Goal: Task Accomplishment & Management: Manage account settings

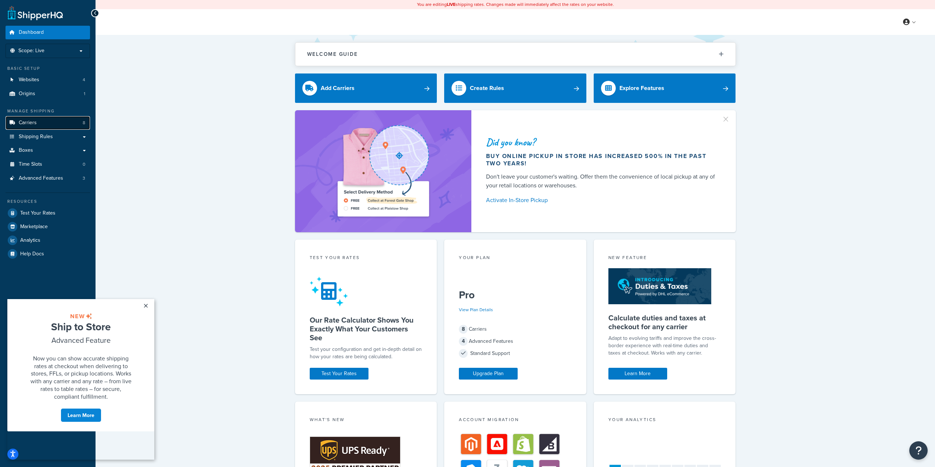
click at [32, 122] on span "Carriers" at bounding box center [28, 123] width 18 height 6
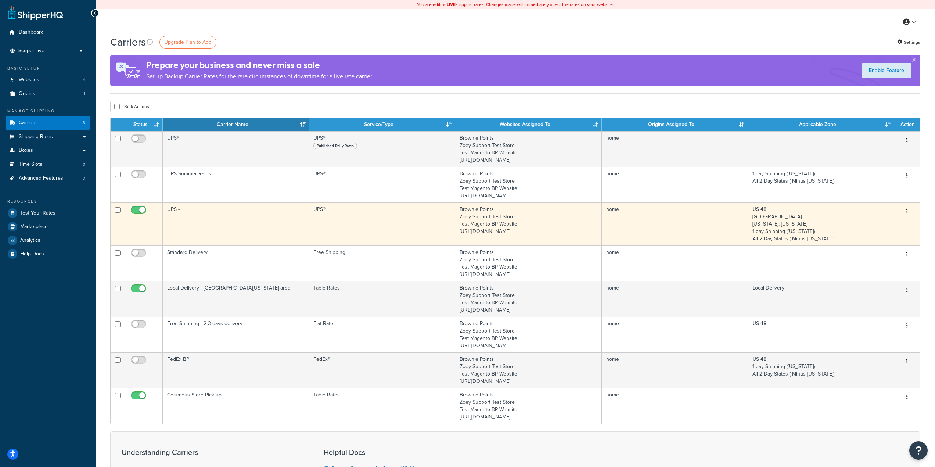
click at [912, 208] on div "Edit Delete" at bounding box center [906, 212] width 17 height 12
drag, startPoint x: 911, startPoint y: 208, endPoint x: 908, endPoint y: 216, distance: 8.1
click at [907, 213] on button "button" at bounding box center [907, 212] width 10 height 12
click at [880, 219] on link "Edit" at bounding box center [877, 226] width 58 height 15
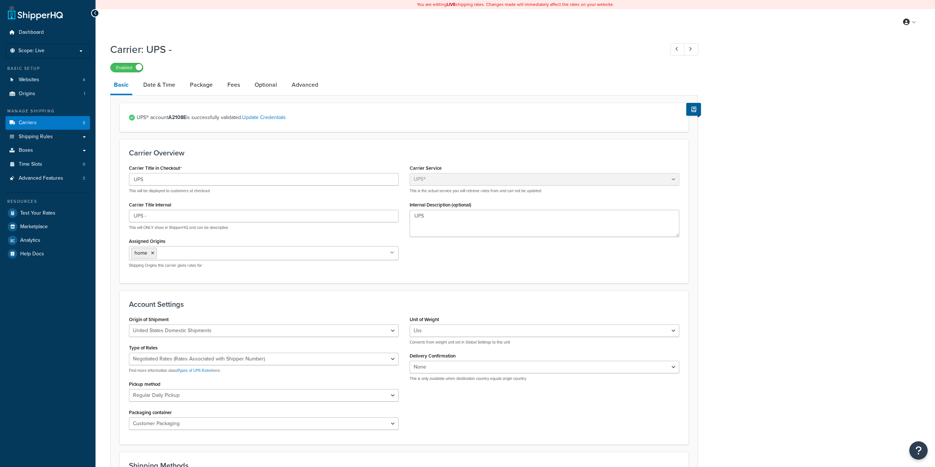
select select "ups"
click at [158, 89] on link "Date & Time" at bounding box center [159, 85] width 39 height 18
select select "yMd"
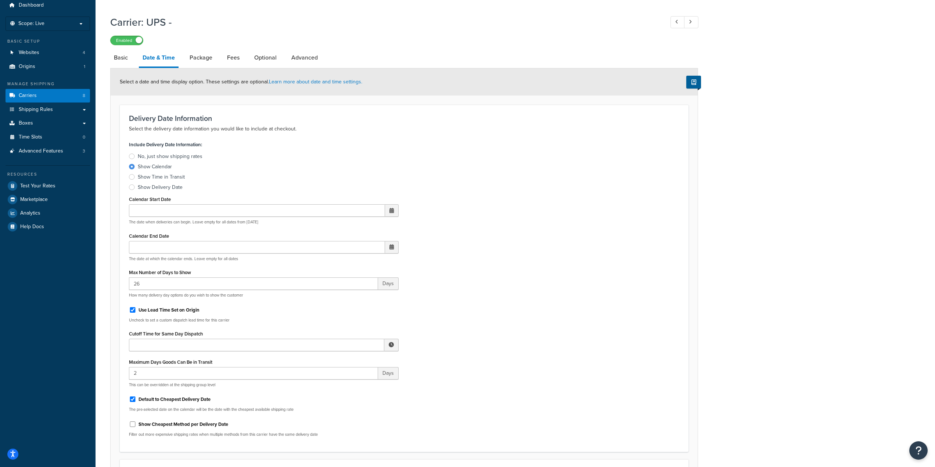
scroll to position [110, 0]
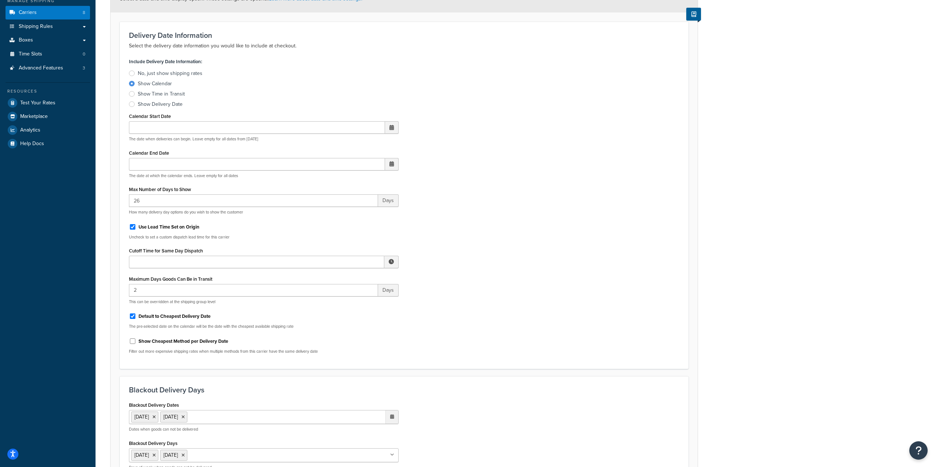
click at [142, 281] on label "Maximum Days Goods Can Be in Transit" at bounding box center [170, 279] width 83 height 6
click at [142, 284] on input "2" at bounding box center [253, 290] width 249 height 12
drag, startPoint x: 145, startPoint y: 285, endPoint x: 123, endPoint y: 283, distance: 22.5
click at [123, 283] on div "Delivery Date Information Select the delivery date information you would like t…" at bounding box center [404, 195] width 569 height 347
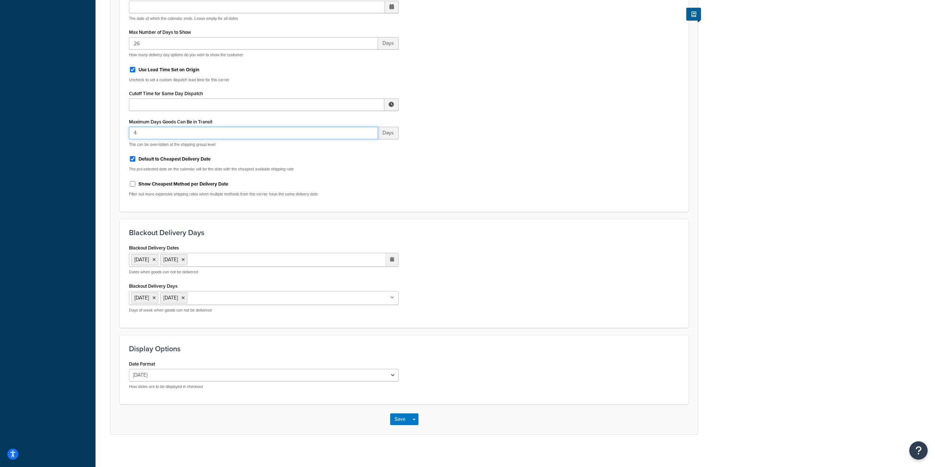
scroll to position [272, 0]
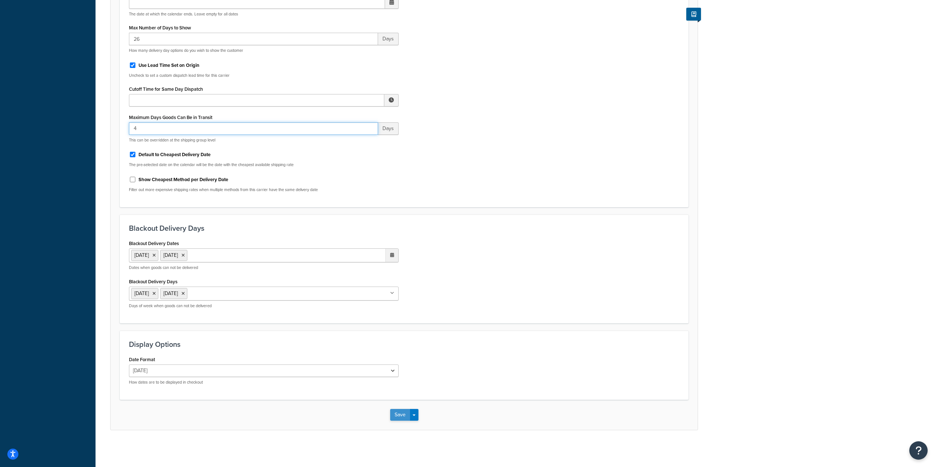
type input "4"
click at [394, 417] on button "Save" at bounding box center [400, 415] width 20 height 12
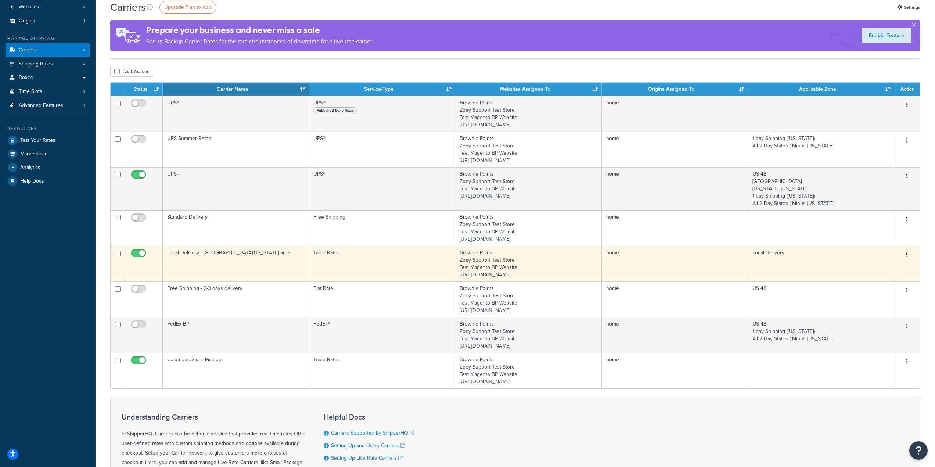
scroll to position [73, 0]
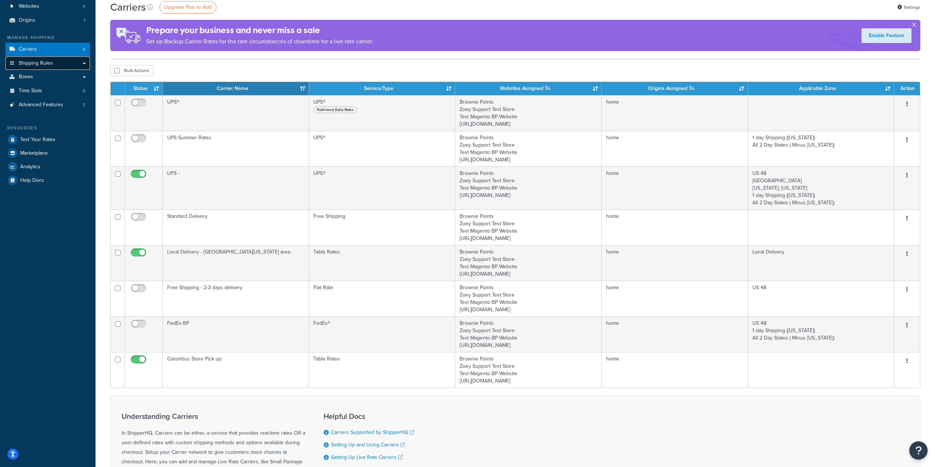
click at [37, 69] on link "Shipping Rules" at bounding box center [48, 64] width 84 height 14
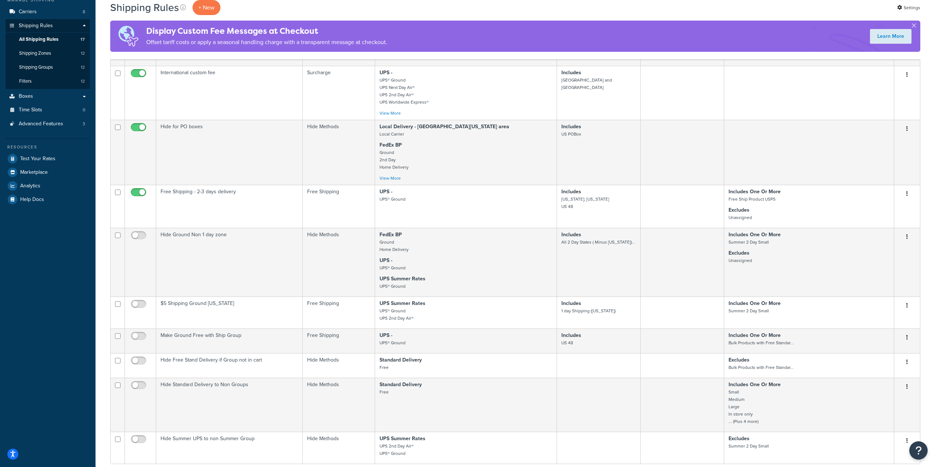
scroll to position [184, 0]
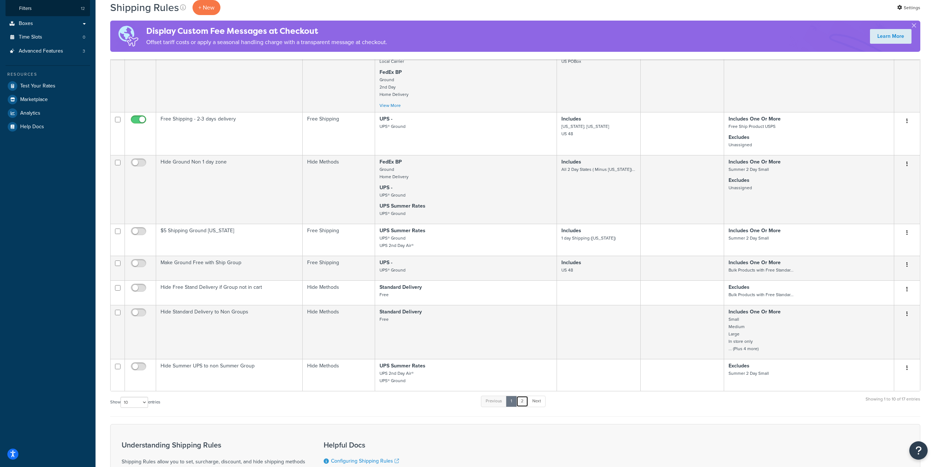
click at [526, 405] on link "2" at bounding box center [522, 401] width 12 height 11
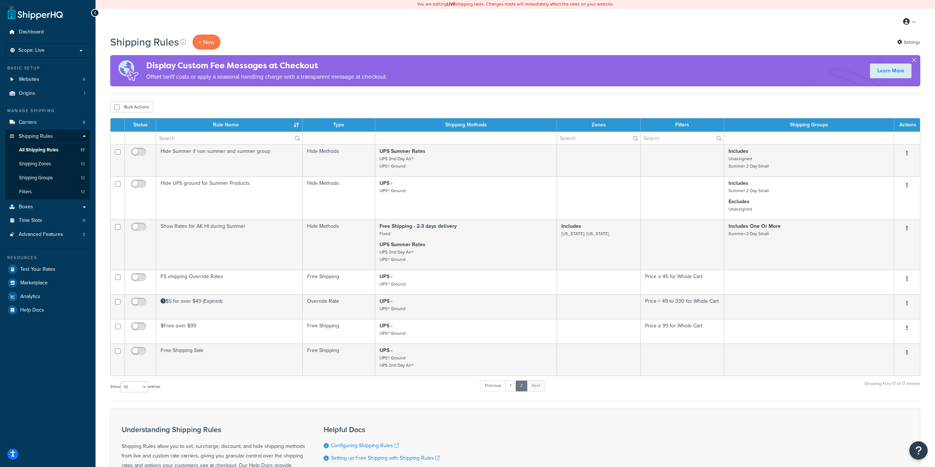
scroll to position [0, 0]
click at [509, 387] on link "1" at bounding box center [510, 385] width 11 height 11
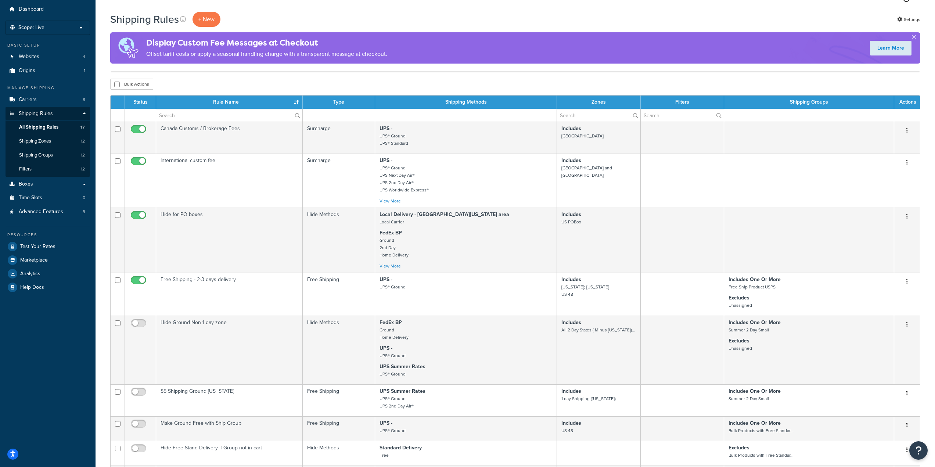
scroll to position [23, 0]
click at [29, 137] on link "Shipping Zones 12" at bounding box center [48, 142] width 84 height 14
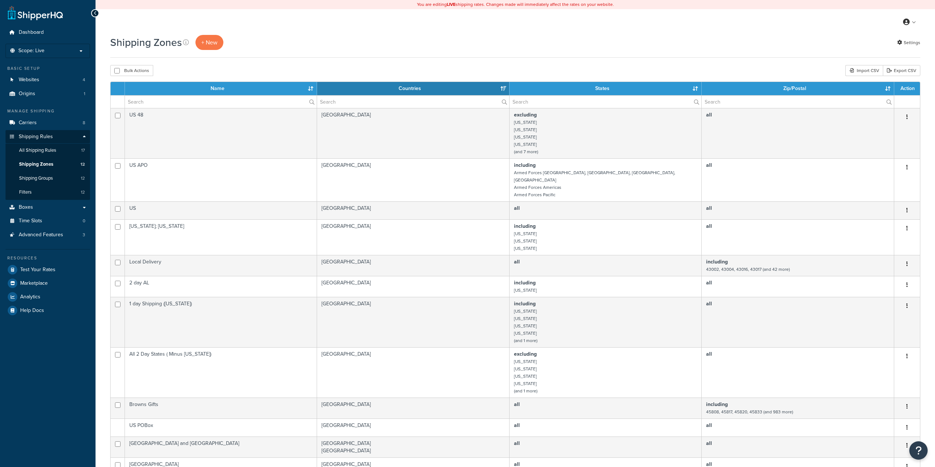
select select "15"
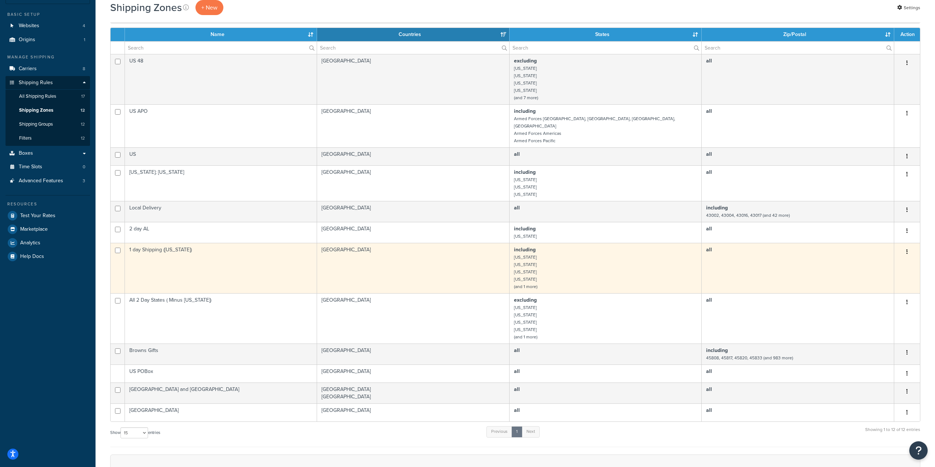
scroll to position [37, 0]
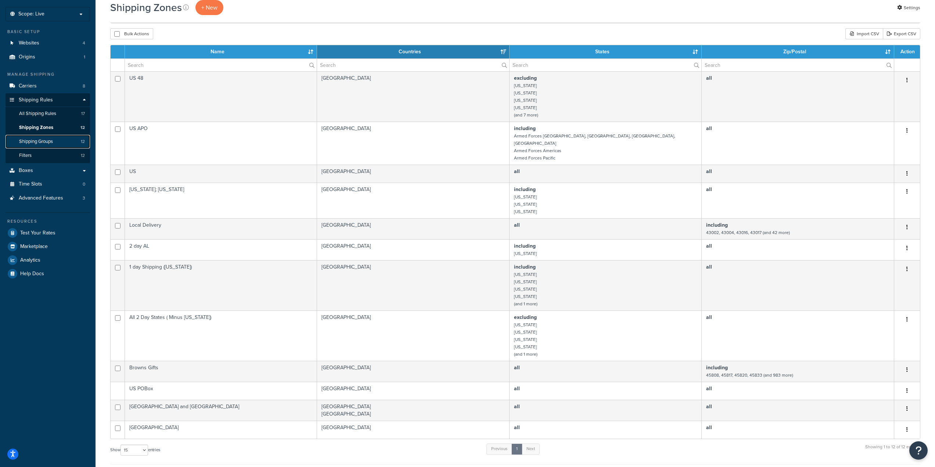
click at [53, 143] on span "Shipping Groups" at bounding box center [36, 141] width 34 height 6
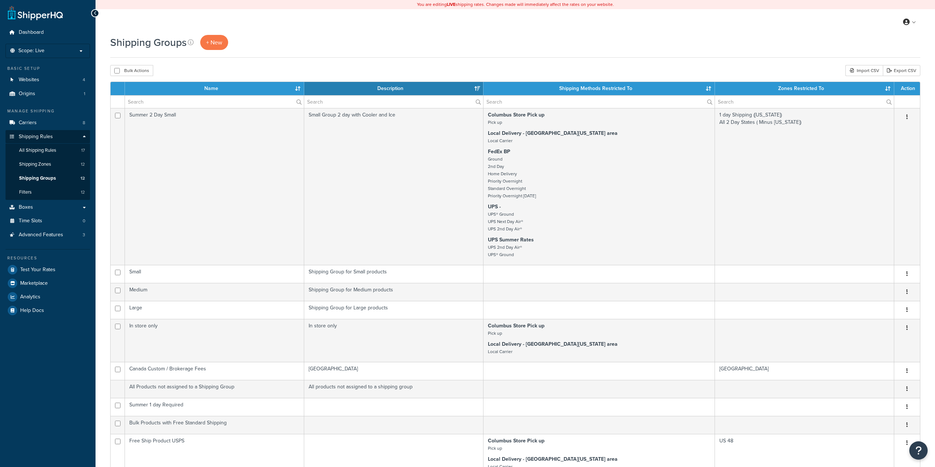
select select "15"
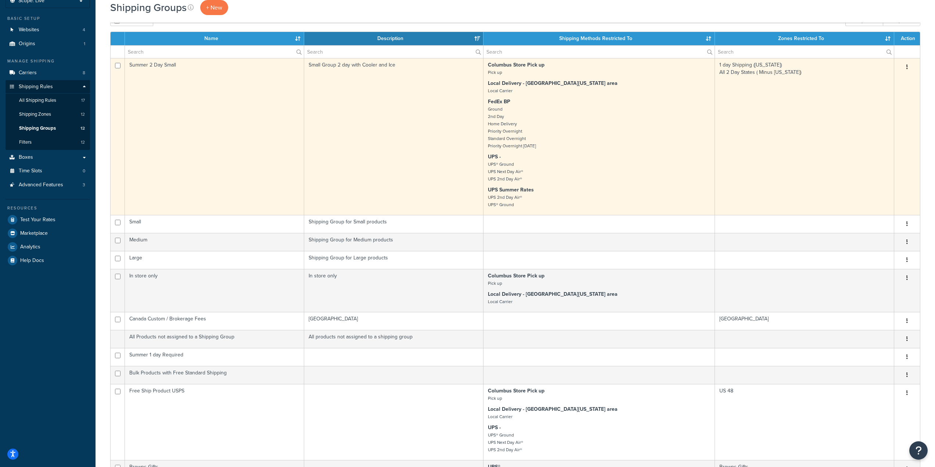
scroll to position [37, 0]
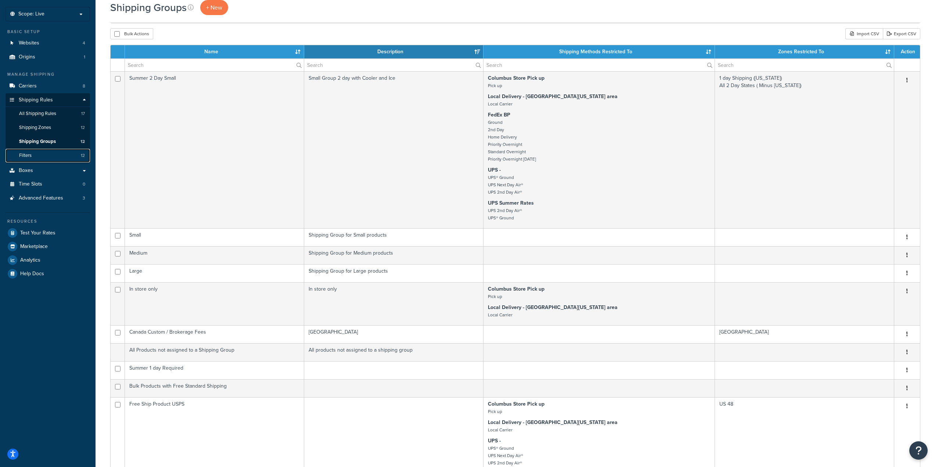
click at [35, 157] on link "Filters 12" at bounding box center [48, 156] width 84 height 14
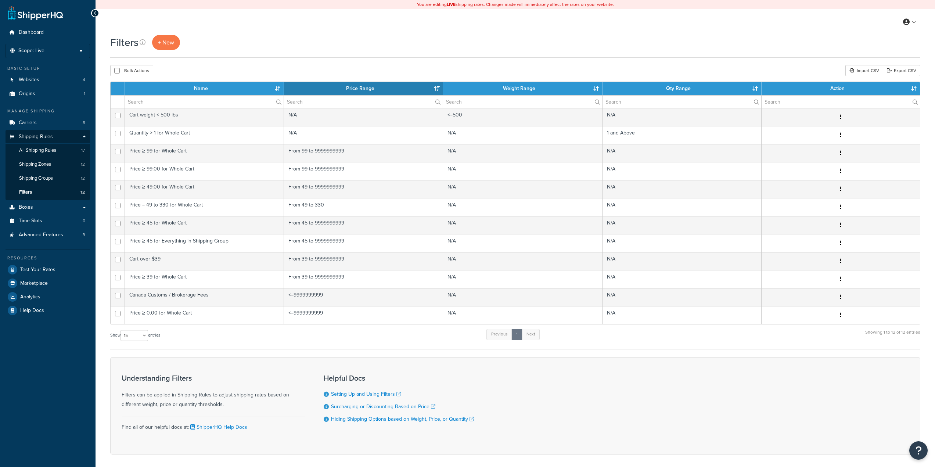
select select "15"
click at [32, 204] on span "Boxes" at bounding box center [26, 207] width 14 height 6
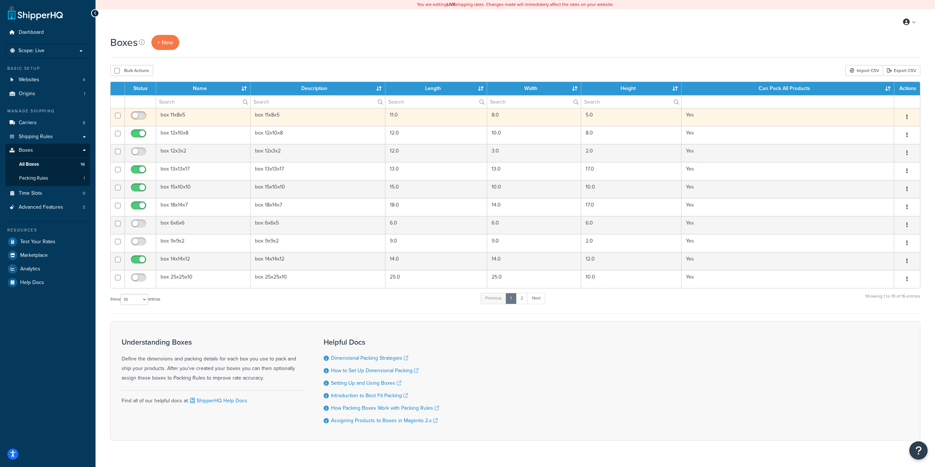
click at [139, 116] on input "checkbox" at bounding box center [139, 117] width 20 height 9
checkbox input "true"
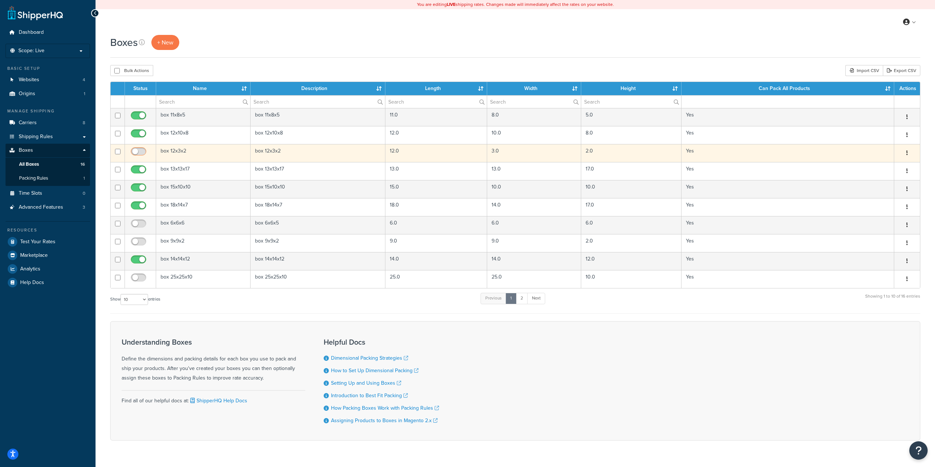
click at [136, 150] on input "checkbox" at bounding box center [139, 153] width 20 height 9
checkbox input "true"
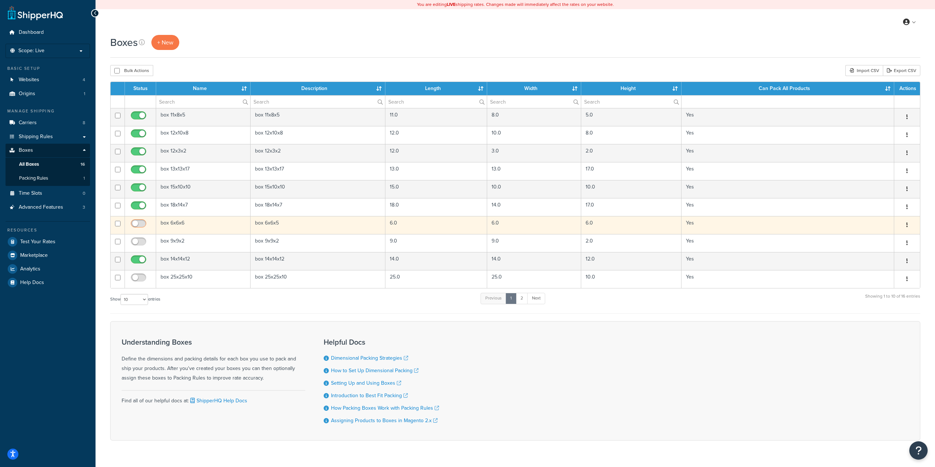
click at [133, 223] on input "checkbox" at bounding box center [139, 225] width 20 height 9
checkbox input "true"
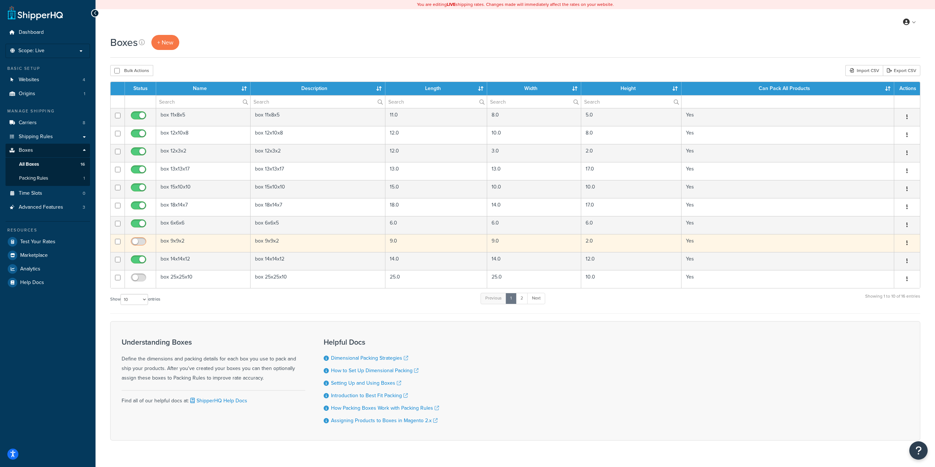
click at [138, 238] on span at bounding box center [138, 241] width 15 height 9
click at [138, 239] on input "checkbox" at bounding box center [139, 243] width 20 height 9
checkbox input "true"
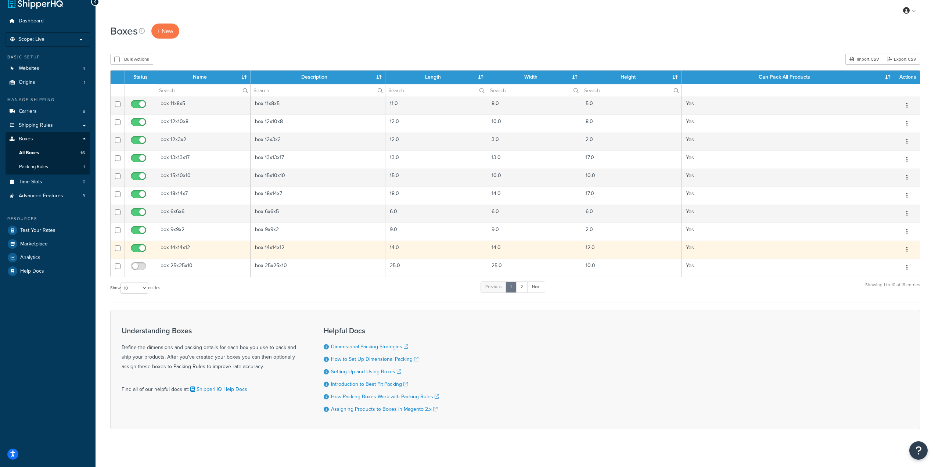
scroll to position [18, 0]
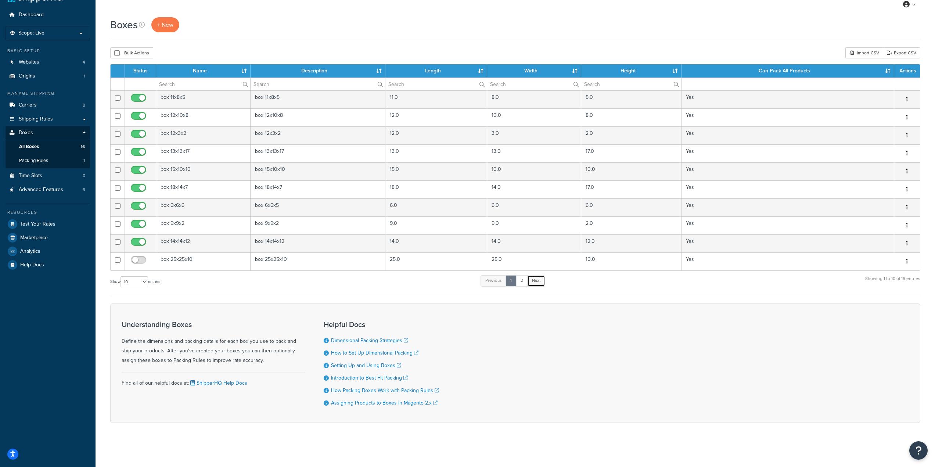
click at [538, 279] on link "Next" at bounding box center [536, 280] width 18 height 11
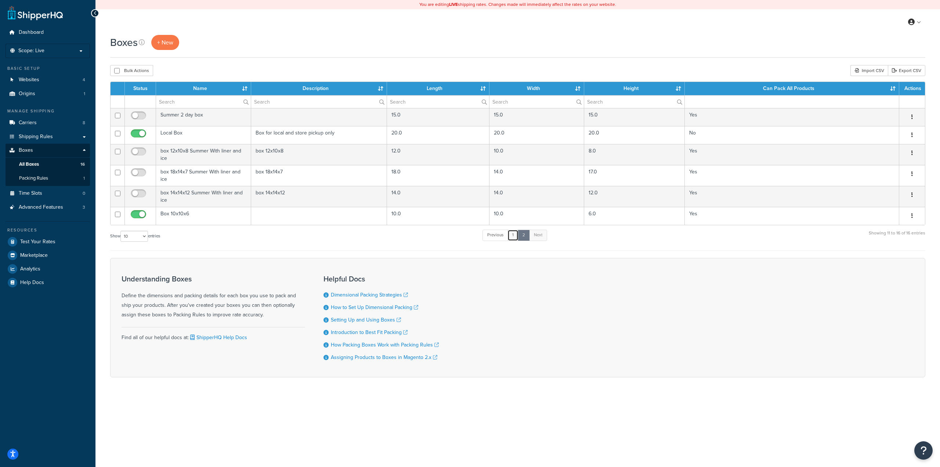
click at [510, 235] on link "1" at bounding box center [513, 235] width 11 height 11
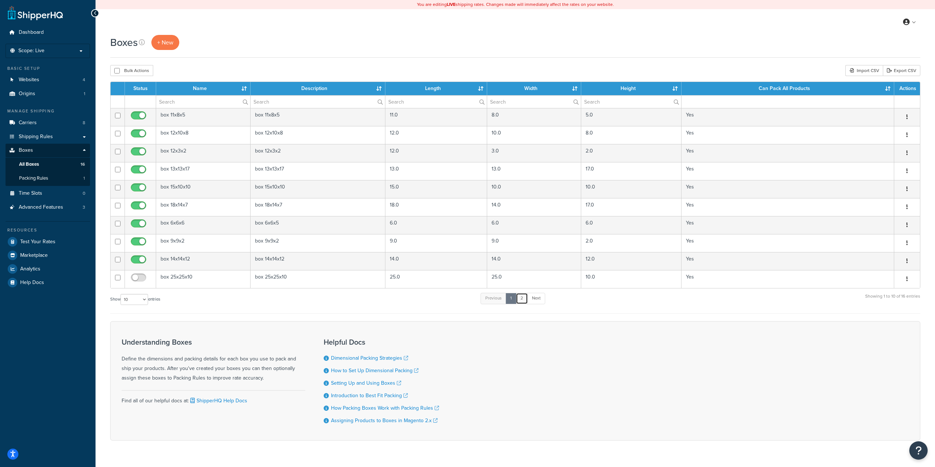
click at [520, 293] on link "2" at bounding box center [522, 298] width 12 height 11
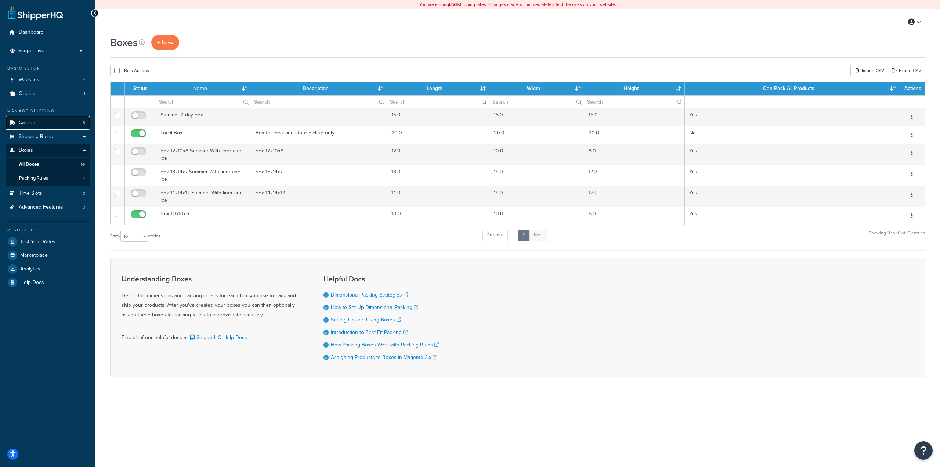
click at [30, 122] on span "Carriers" at bounding box center [28, 123] width 18 height 6
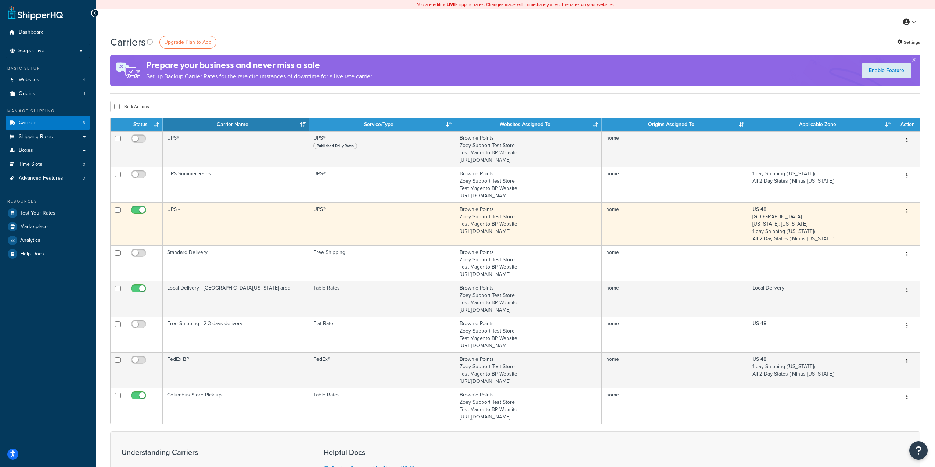
click at [909, 211] on button "button" at bounding box center [907, 212] width 10 height 12
click at [906, 211] on button "button" at bounding box center [907, 212] width 10 height 12
click at [902, 211] on button "button" at bounding box center [907, 212] width 10 height 12
click at [862, 222] on link "Edit" at bounding box center [877, 226] width 58 height 15
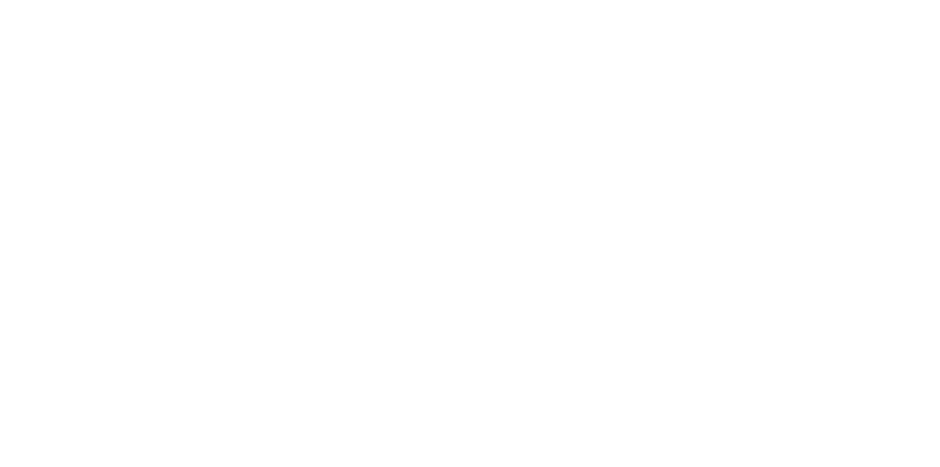
select select "ups"
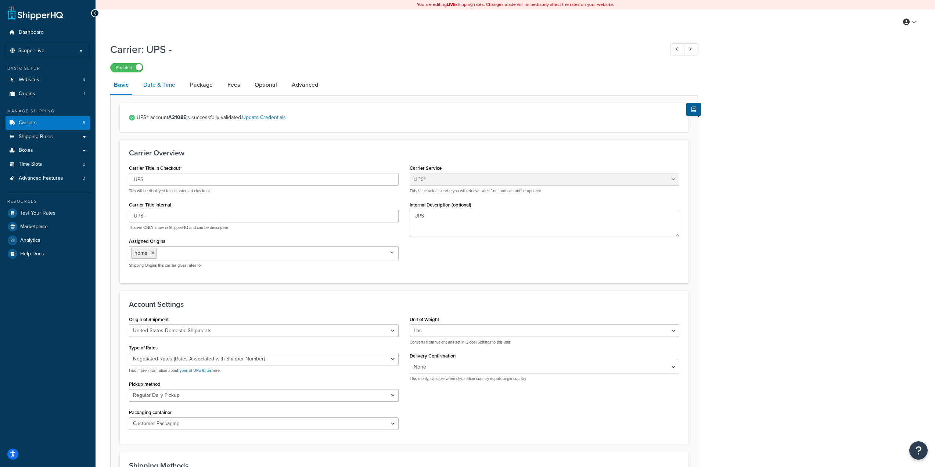
click at [171, 83] on link "Date & Time" at bounding box center [159, 85] width 39 height 18
select select "yMd"
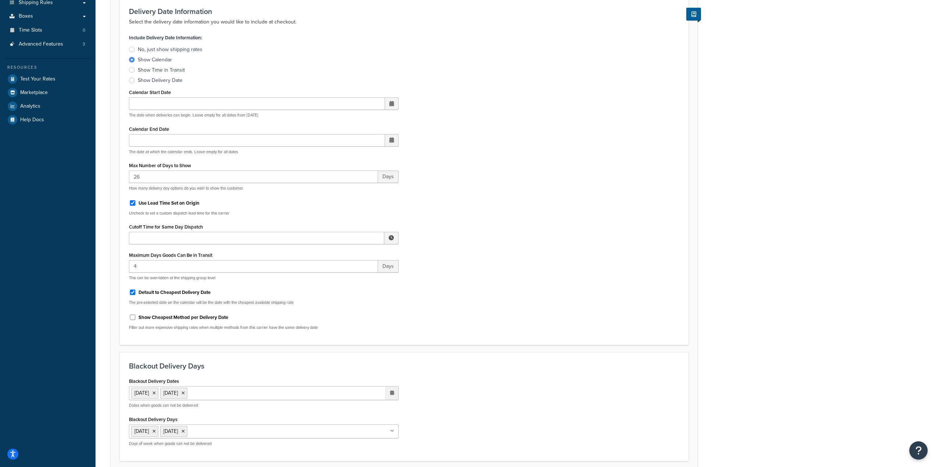
scroll to position [147, 0]
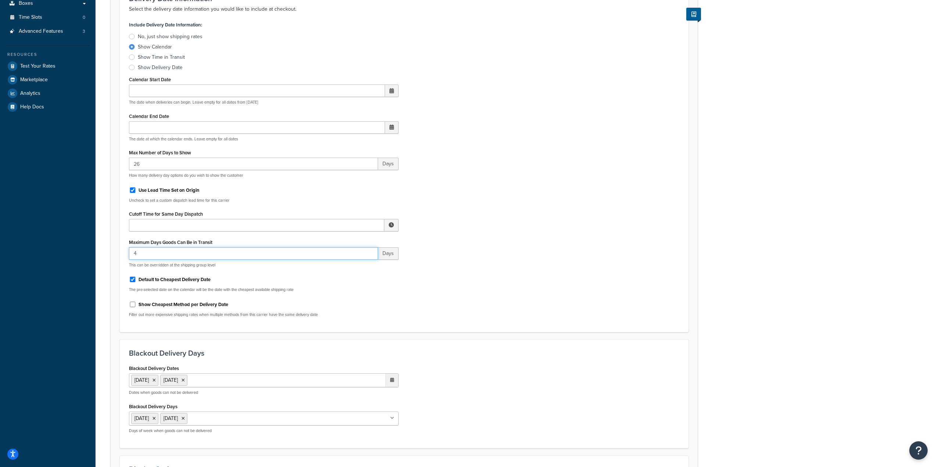
click at [156, 249] on input "4" at bounding box center [253, 253] width 249 height 12
drag, startPoint x: 156, startPoint y: 249, endPoint x: 129, endPoint y: 246, distance: 26.6
click at [129, 246] on div "Maximum Days Goods Can Be in Transit 4 Days This can be overridden at the shipp…" at bounding box center [264, 252] width 270 height 31
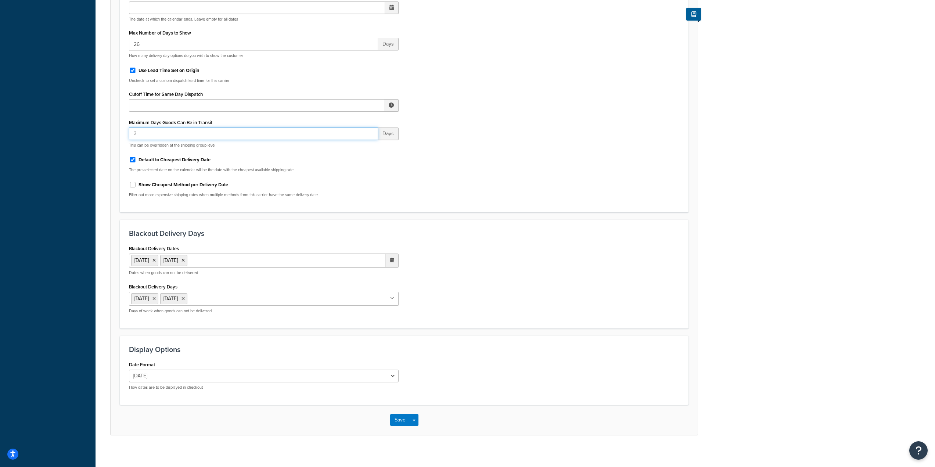
scroll to position [272, 0]
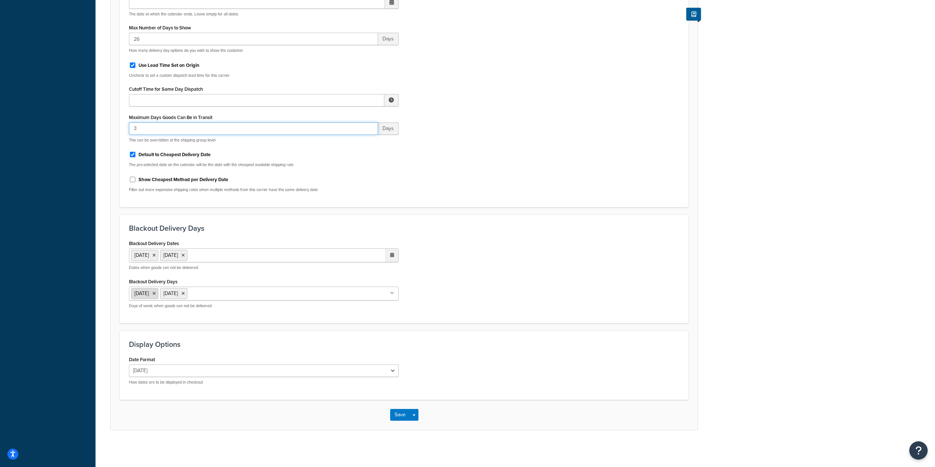
type input "3"
click at [156, 295] on icon at bounding box center [153, 293] width 3 height 4
click at [551, 306] on div "Blackout Delivery Dates 25 Dec 2025 26 Dec 2025 ‹ December 2025 › Su Mo Tu We T…" at bounding box center [403, 276] width 561 height 76
click at [267, 247] on div "Blackout Delivery Dates 25 Dec 2025 26 Dec 2025 ‹ December 2025 › Su Mo Tu We T…" at bounding box center [264, 254] width 270 height 32
click at [263, 258] on ul "25 Dec 2025 26 Dec 2025" at bounding box center [264, 255] width 270 height 14
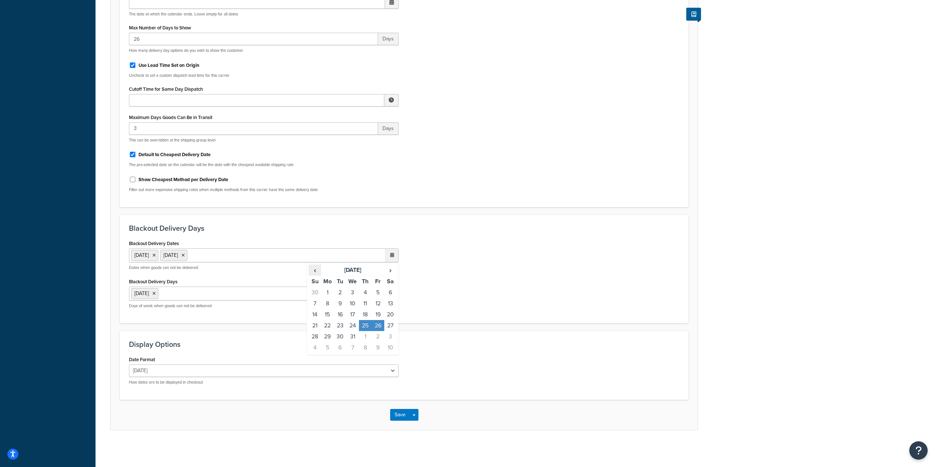
click at [320, 271] on span "‹" at bounding box center [315, 270] width 12 height 10
click at [367, 333] on td "27" at bounding box center [365, 336] width 12 height 11
click at [395, 416] on button "Save" at bounding box center [400, 415] width 20 height 12
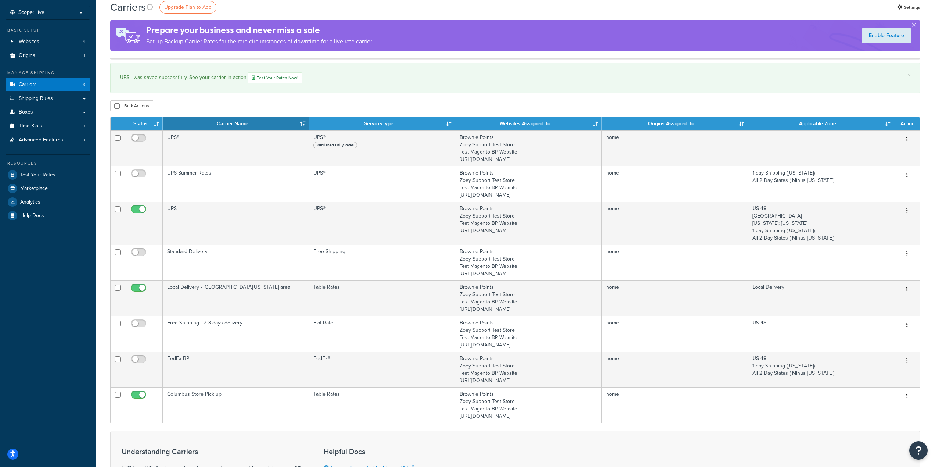
scroll to position [37, 0]
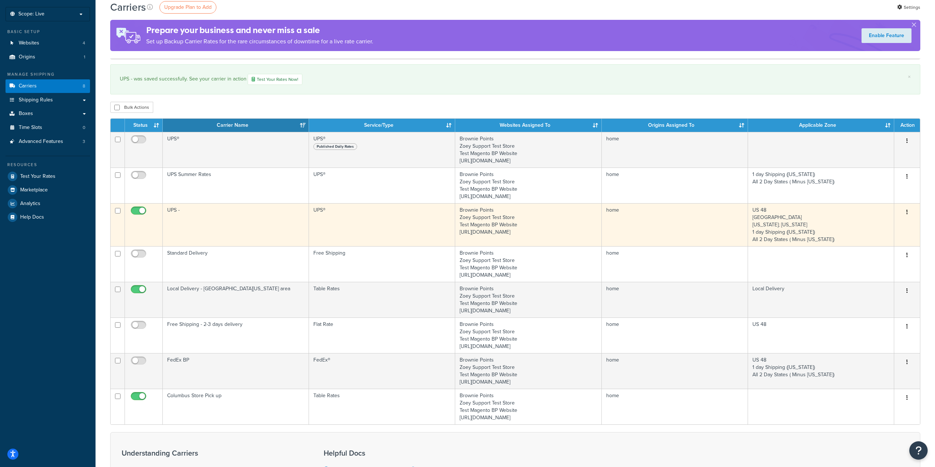
click at [910, 208] on button "button" at bounding box center [907, 212] width 10 height 12
click at [883, 224] on link "Edit" at bounding box center [877, 226] width 58 height 15
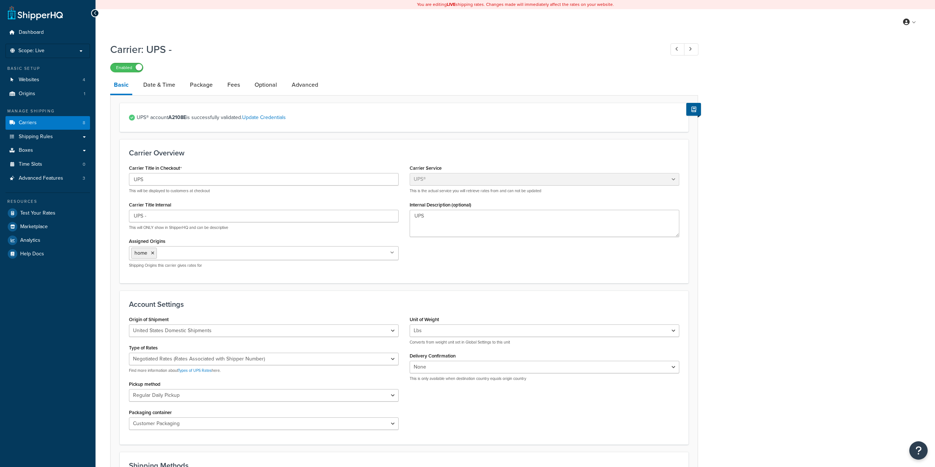
select select "ups"
click at [156, 88] on link "Date & Time" at bounding box center [159, 85] width 39 height 18
select select "yMd"
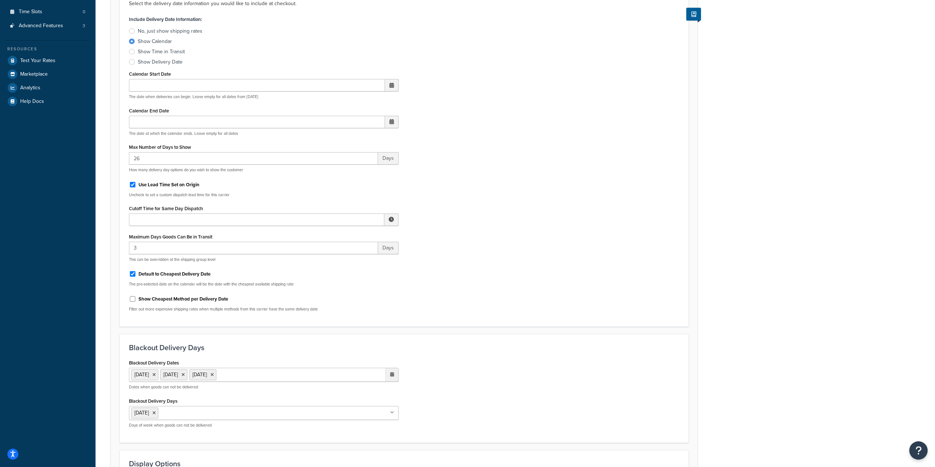
scroll to position [184, 0]
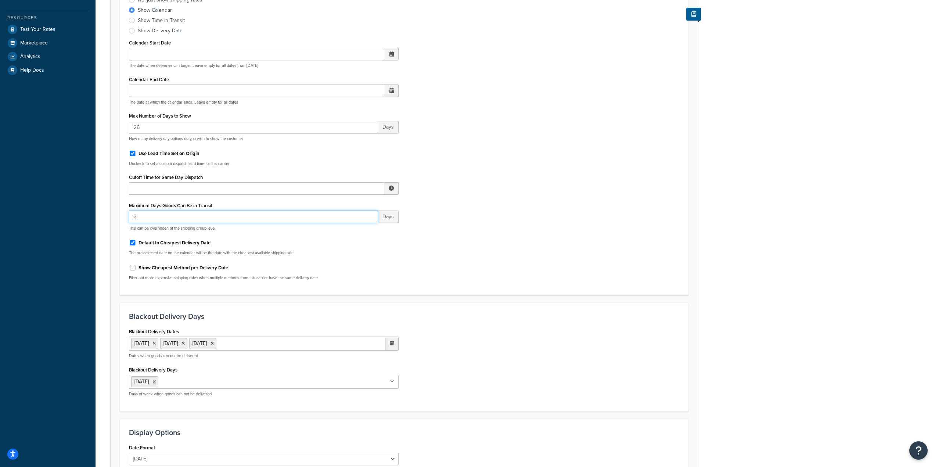
drag, startPoint x: 151, startPoint y: 215, endPoint x: 122, endPoint y: 217, distance: 29.4
click at [126, 219] on div "Include Delivery Date Information: No, just show shipping rates Show Calendar S…" at bounding box center [263, 134] width 281 height 303
click at [370, 214] on input "4" at bounding box center [253, 216] width 249 height 12
type input "5"
click at [370, 214] on input "5" at bounding box center [253, 216] width 249 height 12
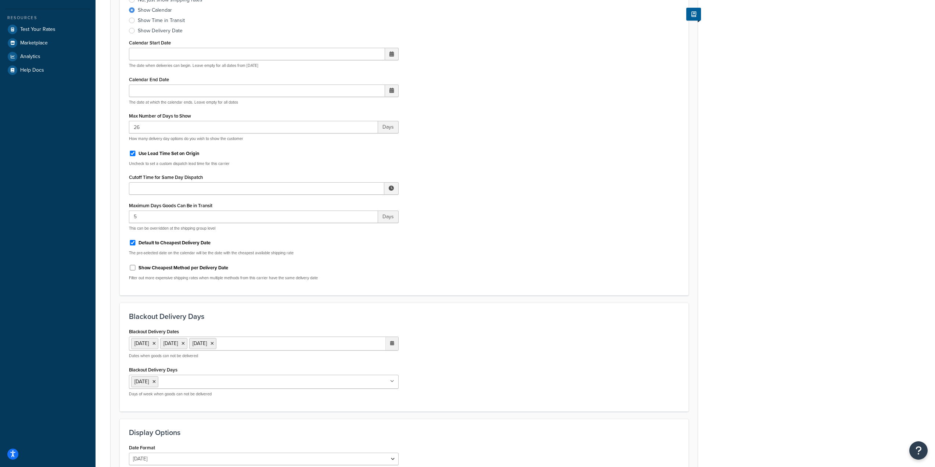
click at [454, 262] on div "Include Delivery Date Information: No, just show shipping rates Show Calendar S…" at bounding box center [403, 134] width 561 height 303
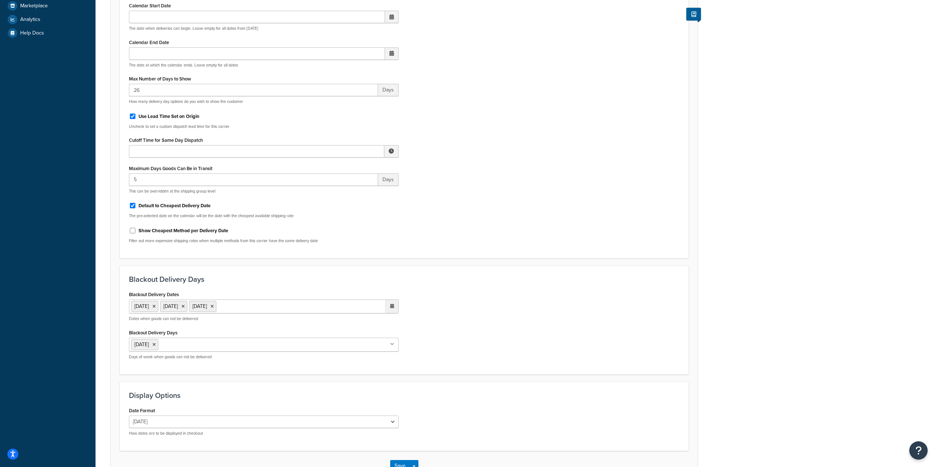
scroll to position [272, 0]
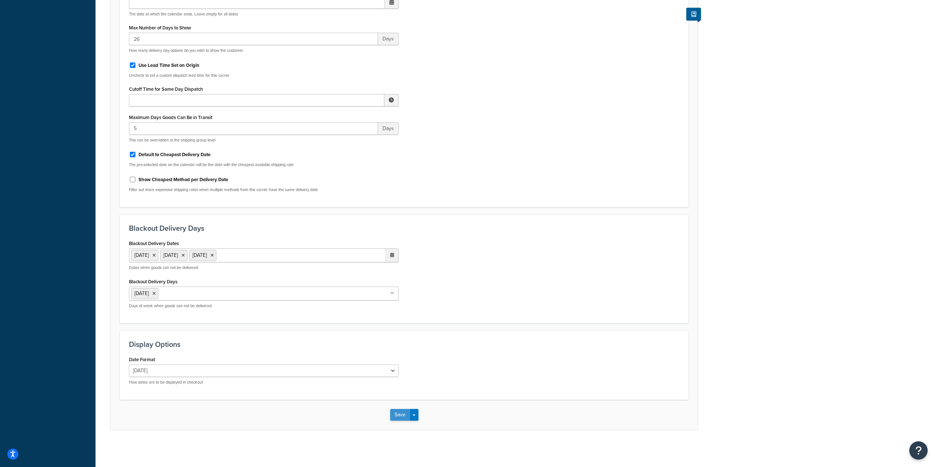
click at [391, 415] on button "Save" at bounding box center [400, 415] width 20 height 12
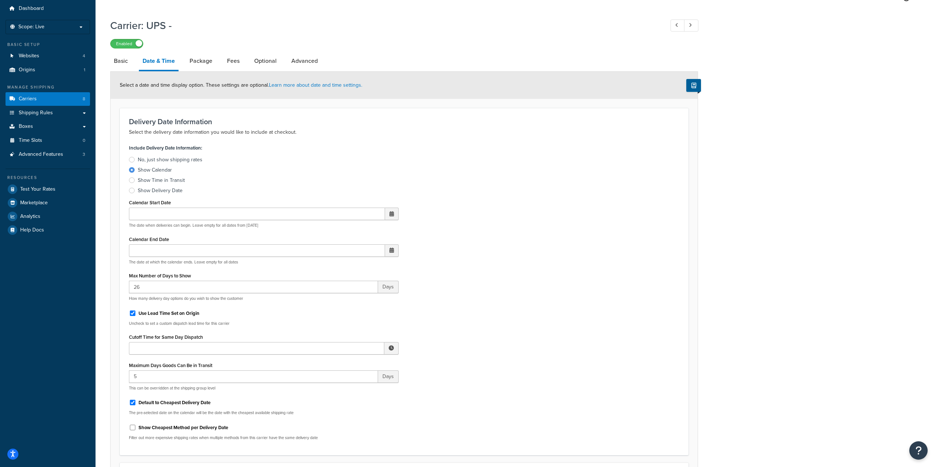
scroll to position [100, 0]
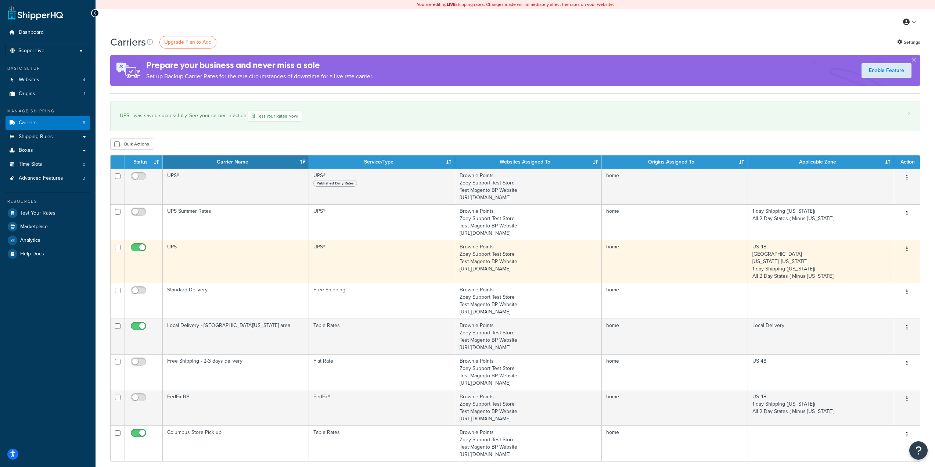
click at [907, 249] on icon "button" at bounding box center [906, 248] width 1 height 5
click at [860, 267] on link "Edit" at bounding box center [877, 263] width 58 height 15
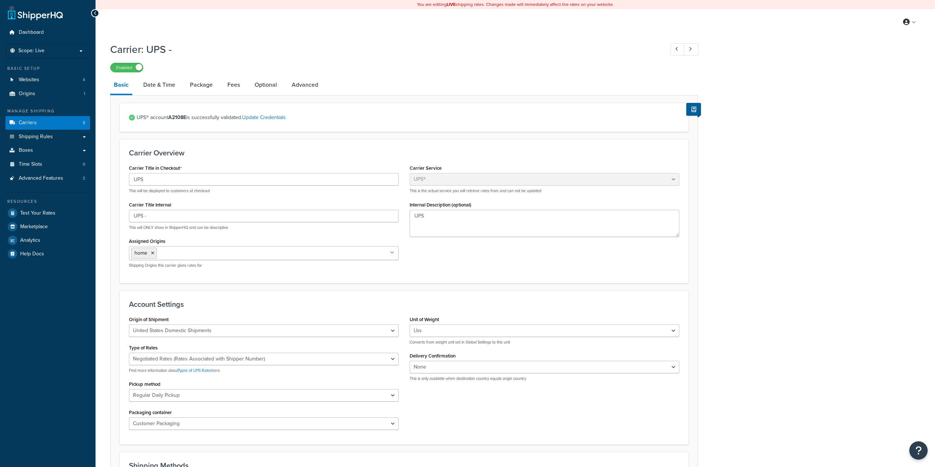
select select "ups"
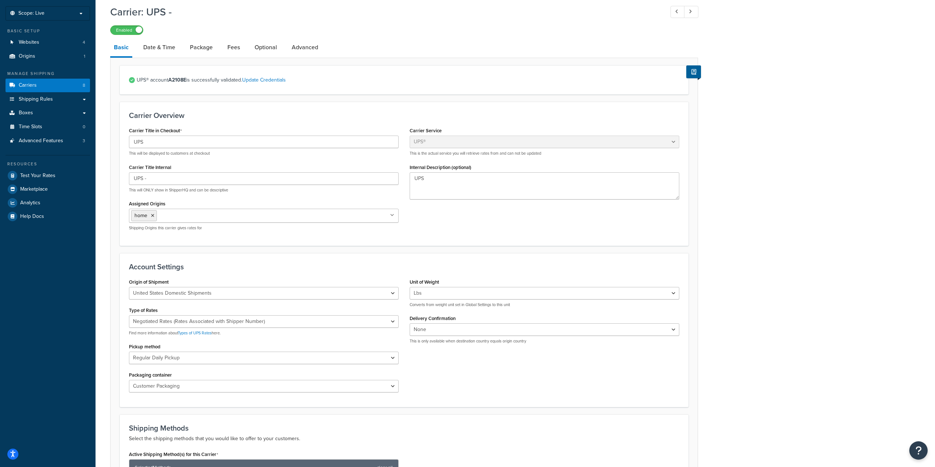
scroll to position [37, 0]
click at [160, 51] on link "Date & Time" at bounding box center [159, 48] width 39 height 18
select select "yMd"
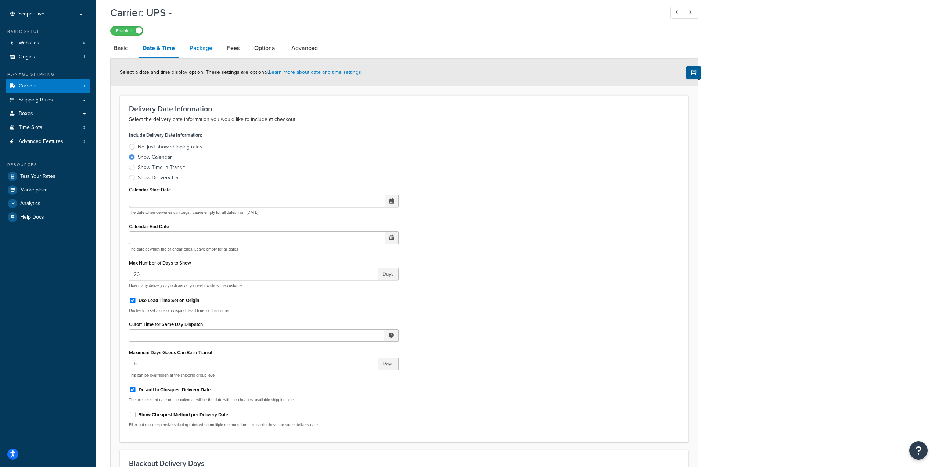
click at [202, 50] on link "Package" at bounding box center [201, 48] width 30 height 18
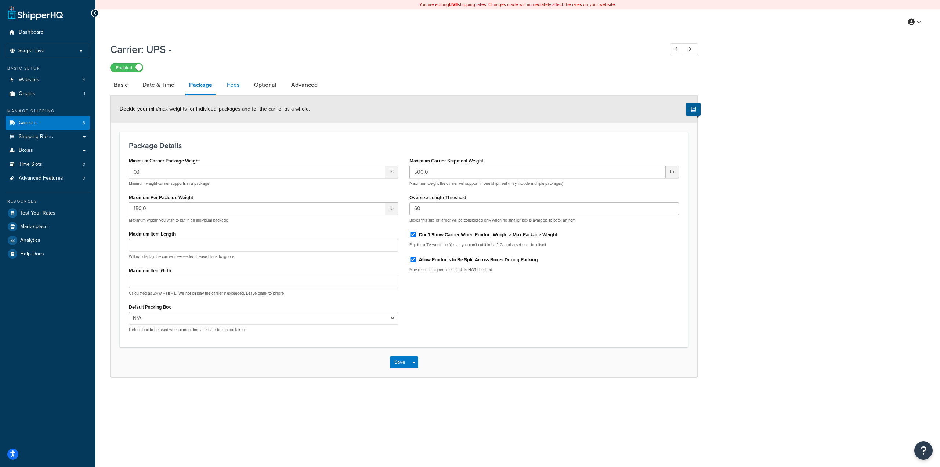
click at [237, 88] on link "Fees" at bounding box center [233, 85] width 20 height 18
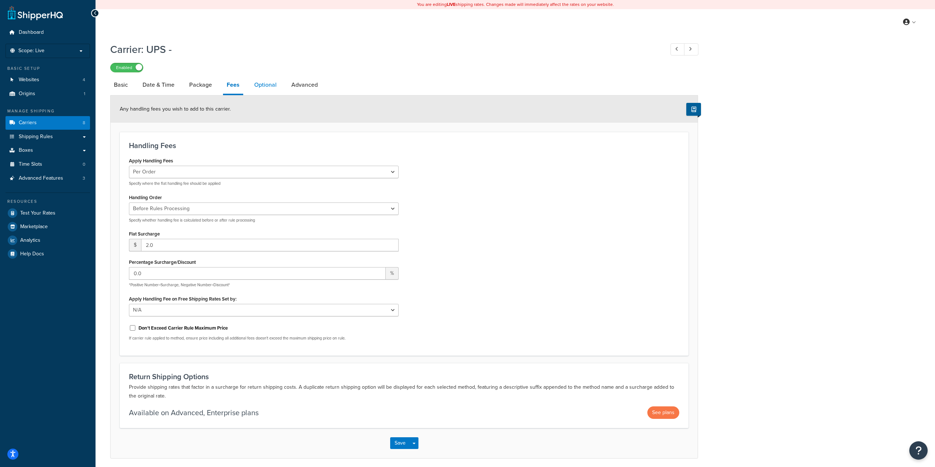
click at [265, 86] on link "Optional" at bounding box center [265, 85] width 30 height 18
select select "residential"
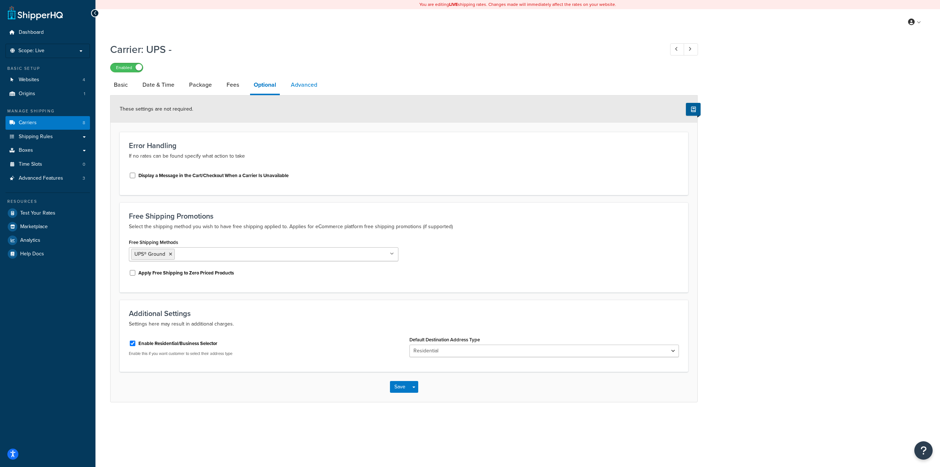
click at [290, 86] on link "Advanced" at bounding box center [304, 85] width 34 height 18
select select "false"
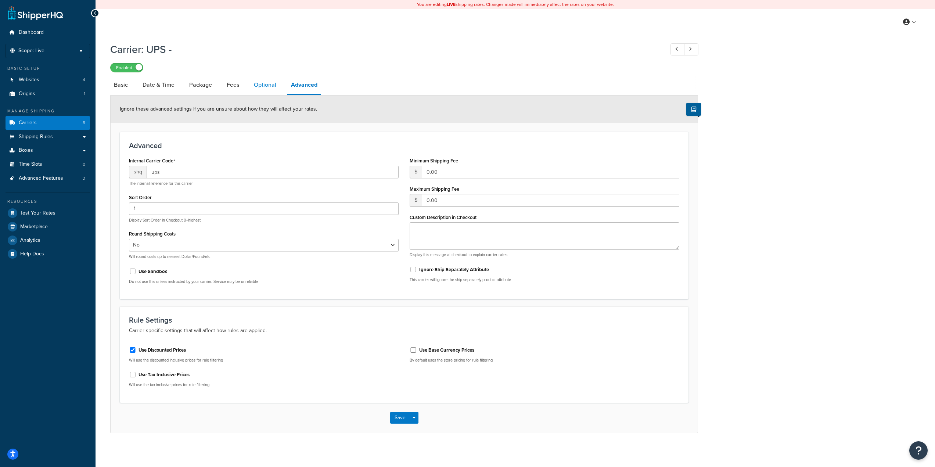
click at [261, 83] on link "Optional" at bounding box center [265, 85] width 30 height 18
select select "residential"
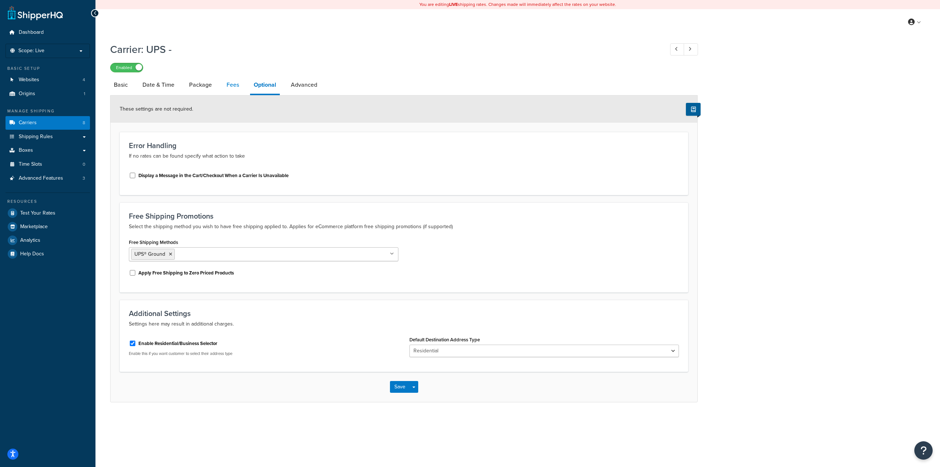
click at [227, 82] on link "Fees" at bounding box center [233, 85] width 20 height 18
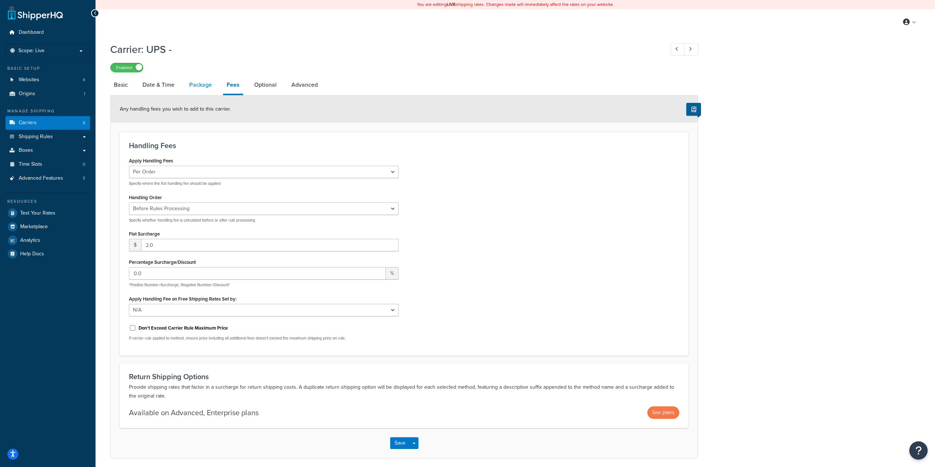
click at [200, 81] on link "Package" at bounding box center [200, 85] width 30 height 18
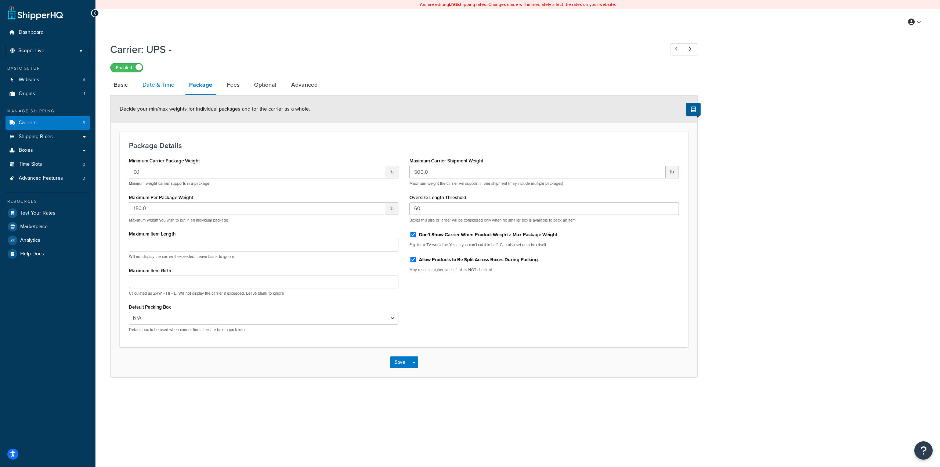
click at [166, 83] on link "Date & Time" at bounding box center [158, 85] width 39 height 18
select select "yMd"
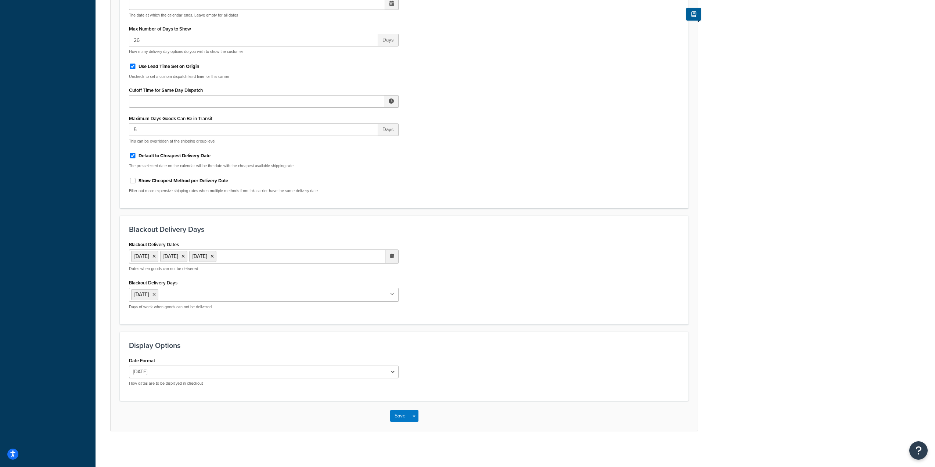
scroll to position [272, 0]
click at [284, 255] on ul "27 Nov 2025 25 Dec 2025 26 Dec 2025" at bounding box center [264, 255] width 270 height 14
click at [390, 271] on span "›" at bounding box center [391, 270] width 12 height 10
click at [362, 291] on td "1" at bounding box center [365, 292] width 12 height 11
click at [378, 288] on td "2" at bounding box center [377, 292] width 12 height 11
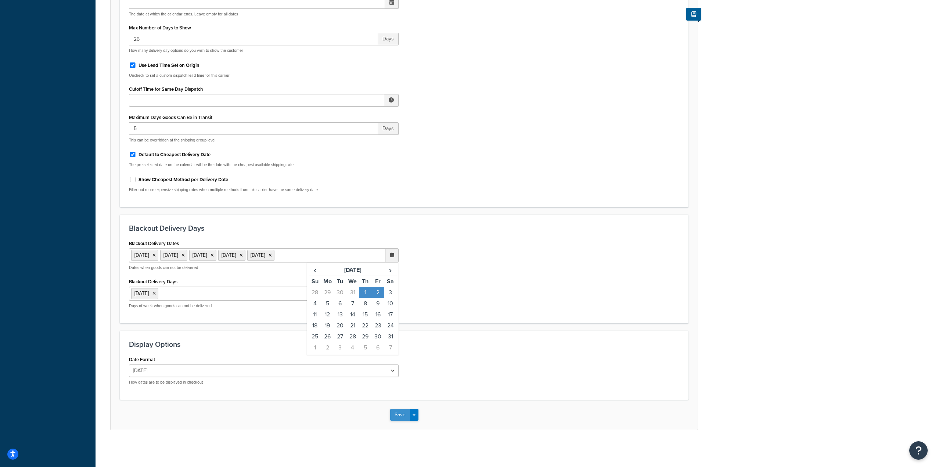
click at [401, 415] on button "Save" at bounding box center [400, 415] width 20 height 12
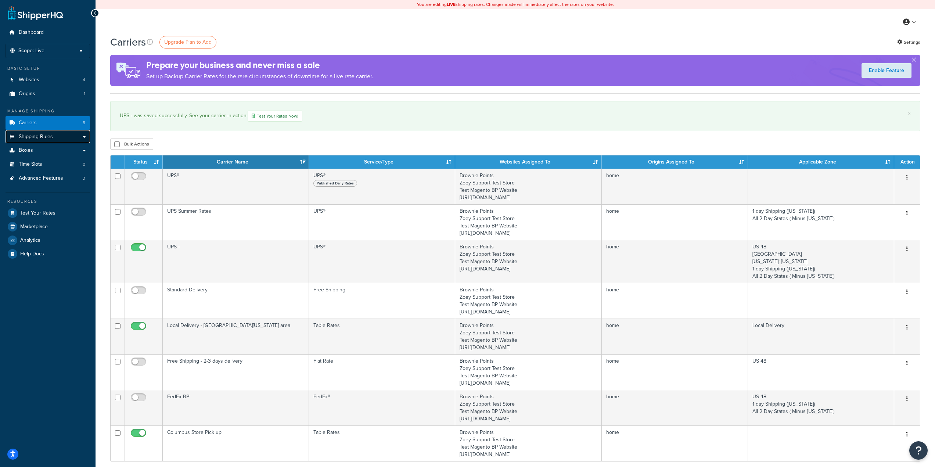
drag, startPoint x: 0, startPoint y: 0, endPoint x: 63, endPoint y: 136, distance: 149.5
click at [63, 136] on link "Shipping Rules" at bounding box center [48, 137] width 84 height 14
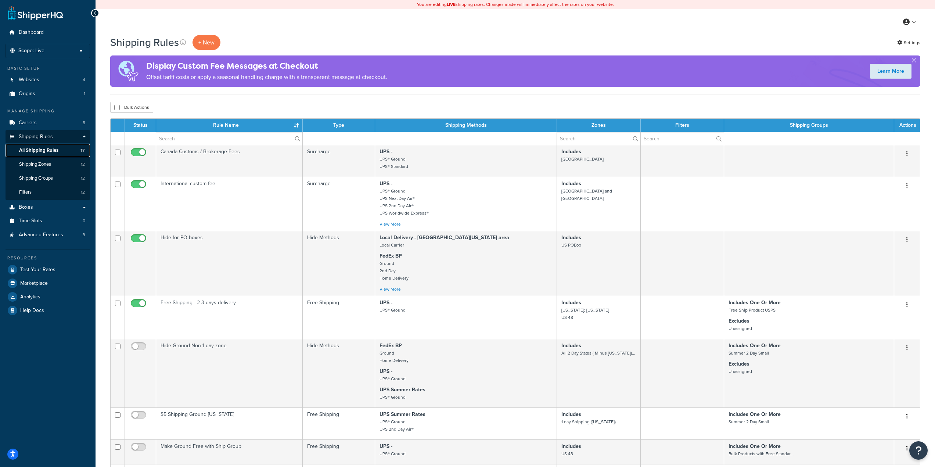
click at [57, 148] on span "All Shipping Rules" at bounding box center [38, 150] width 39 height 6
click at [57, 160] on link "Shipping Zones 12" at bounding box center [48, 165] width 84 height 14
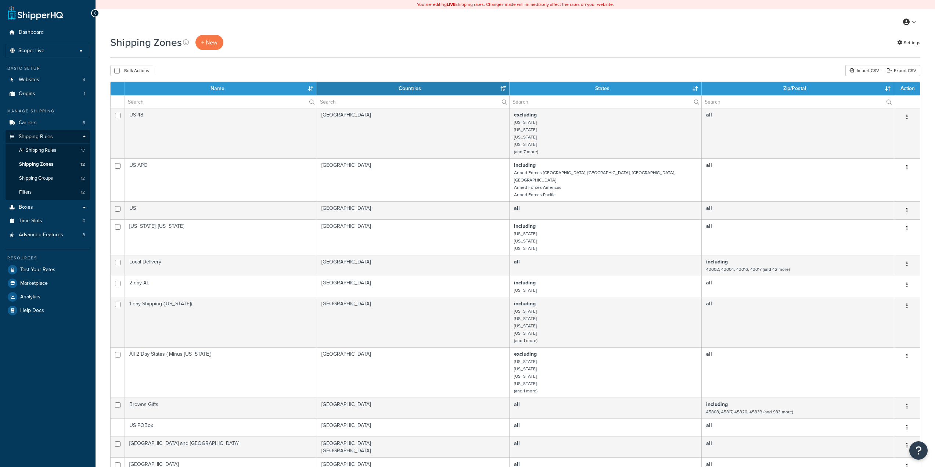
select select "15"
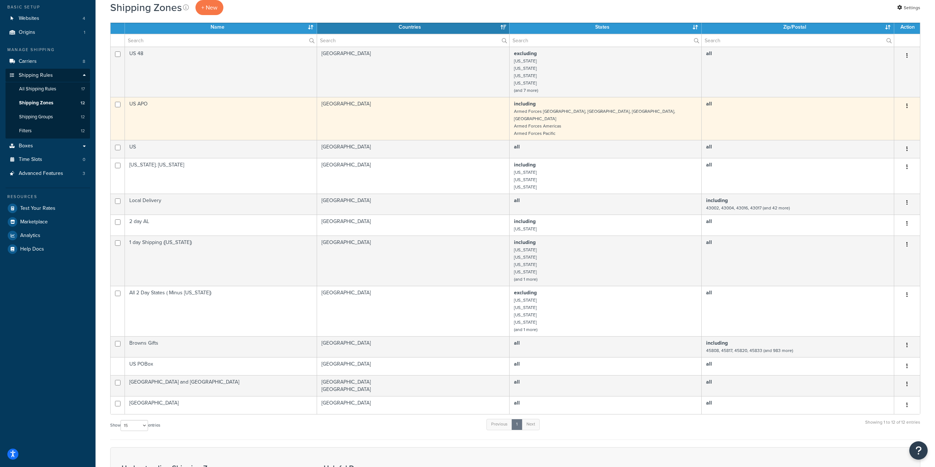
scroll to position [110, 0]
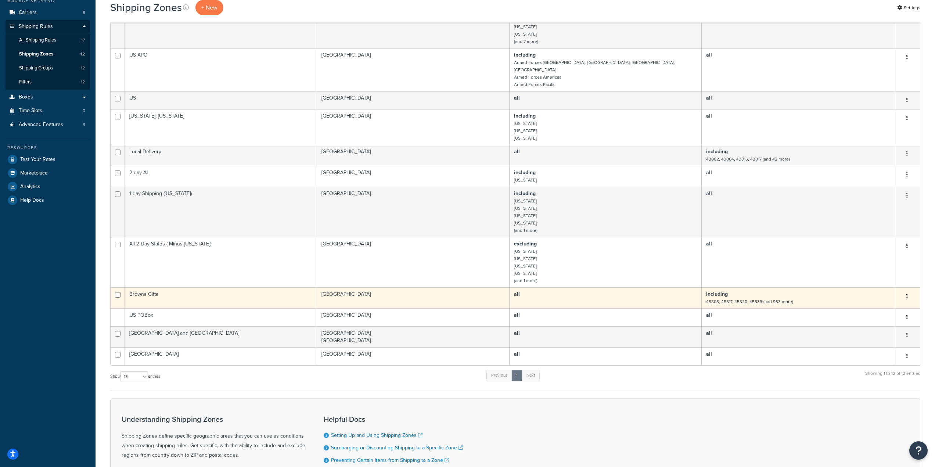
click at [911, 293] on button "button" at bounding box center [907, 297] width 10 height 12
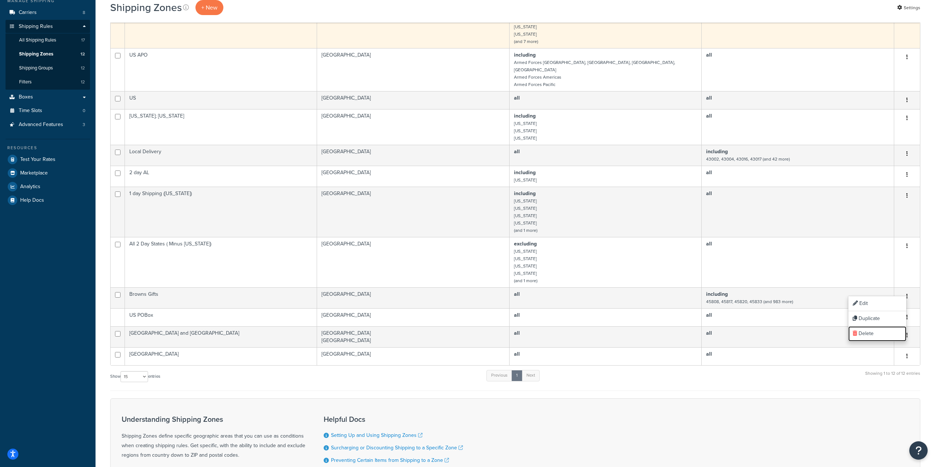
drag, startPoint x: 866, startPoint y: 335, endPoint x: 500, endPoint y: 25, distance: 480.0
click at [866, 335] on link "Delete" at bounding box center [877, 333] width 58 height 15
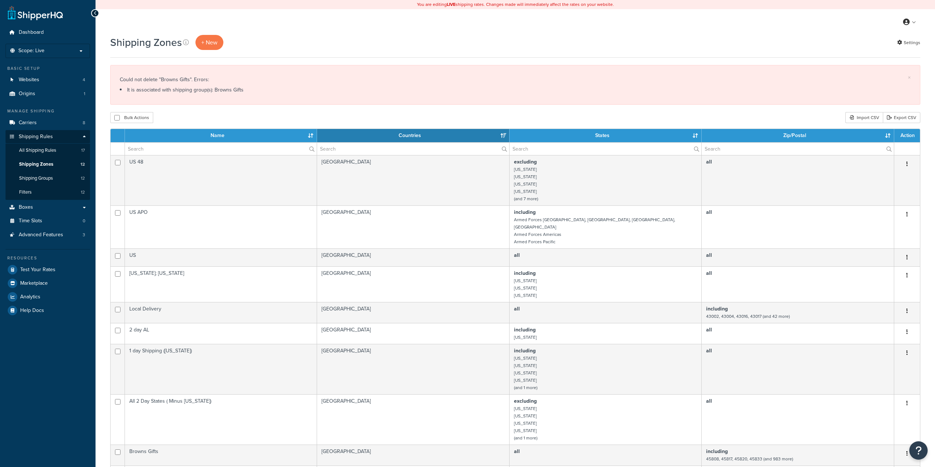
select select "15"
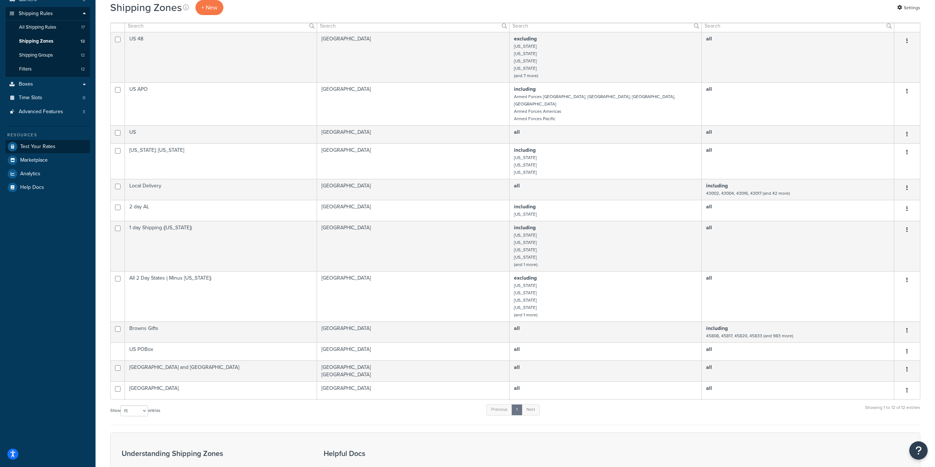
scroll to position [110, 0]
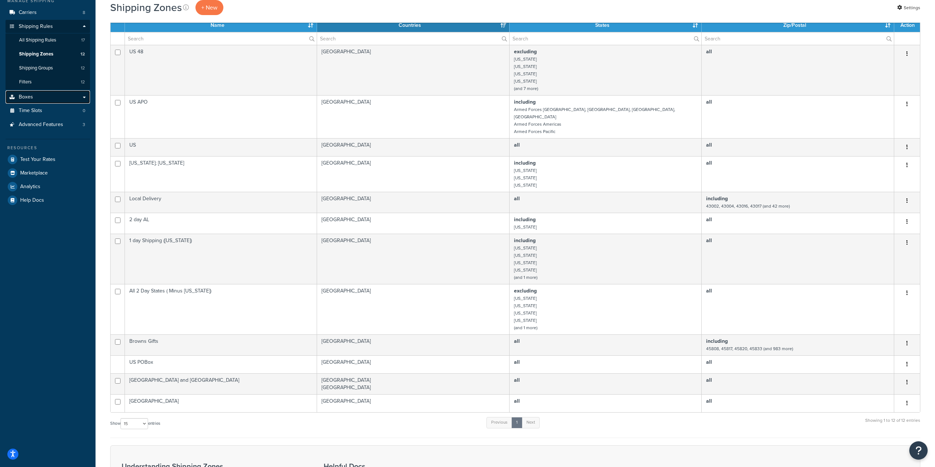
click at [29, 100] on span "Boxes" at bounding box center [26, 97] width 14 height 6
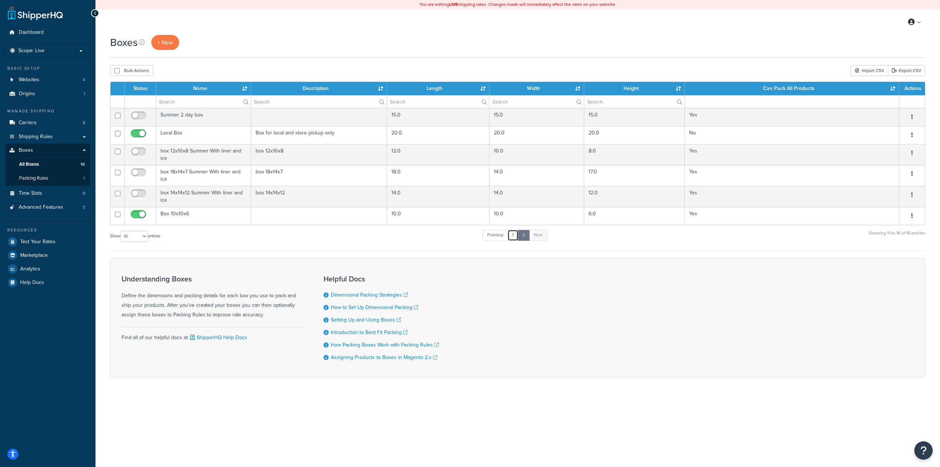
click at [513, 238] on link "1" at bounding box center [513, 235] width 11 height 11
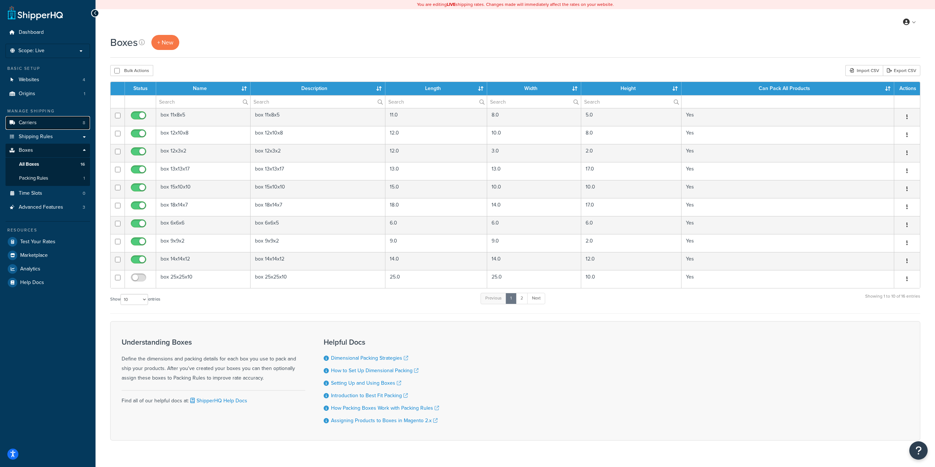
click at [73, 123] on link "Carriers 8" at bounding box center [48, 123] width 84 height 14
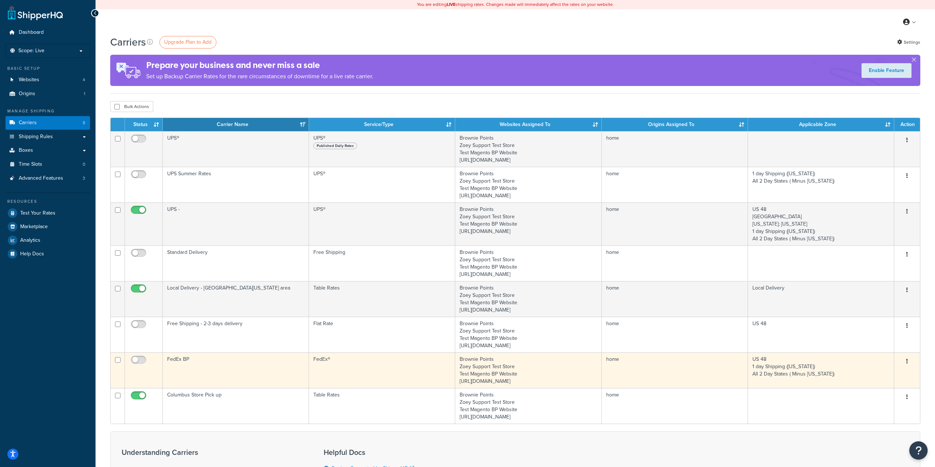
click at [907, 362] on icon "button" at bounding box center [906, 360] width 1 height 5
click at [866, 371] on link "Edit" at bounding box center [877, 375] width 58 height 15
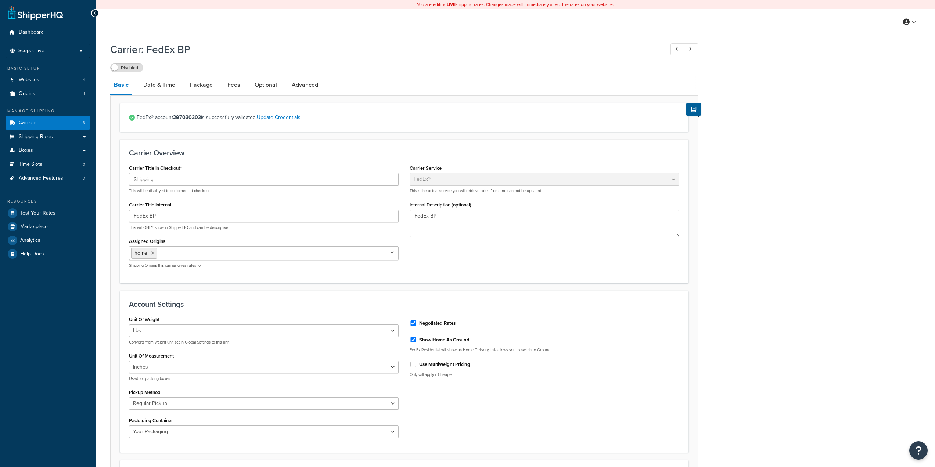
select select "fedEx"
select select "REGULAR_PICKUP"
select select "YOUR_PACKAGING"
click at [93, 15] on div at bounding box center [95, 13] width 8 height 8
click at [42, 120] on link "Carriers 8" at bounding box center [48, 123] width 84 height 14
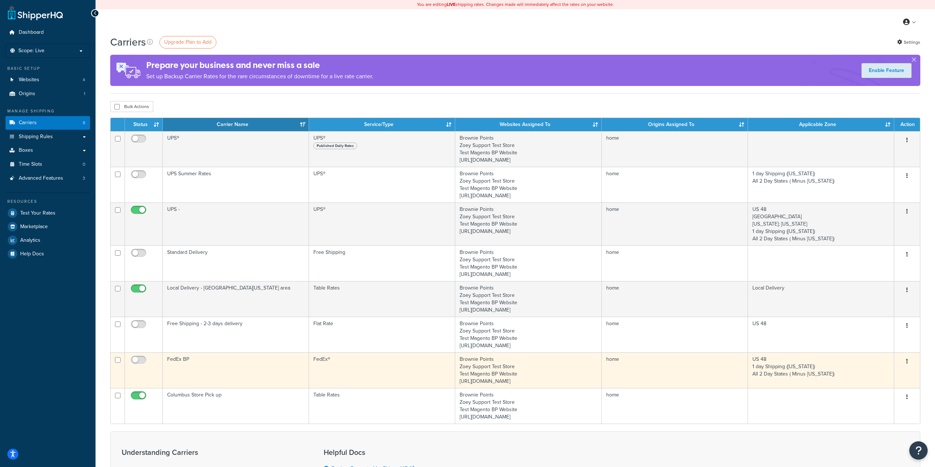
click at [908, 364] on button "button" at bounding box center [907, 362] width 10 height 12
click at [863, 371] on link "Edit" at bounding box center [877, 375] width 58 height 15
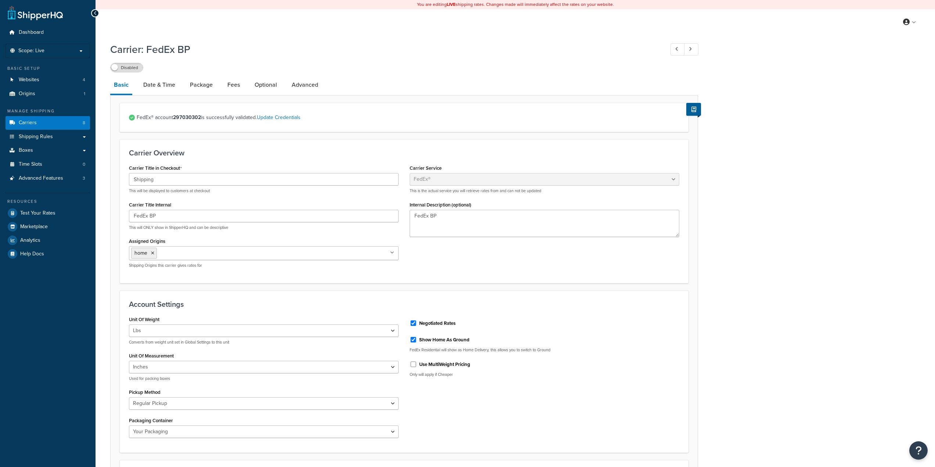
select select "fedEx"
select select "REGULAR_PICKUP"
select select "YOUR_PACKAGING"
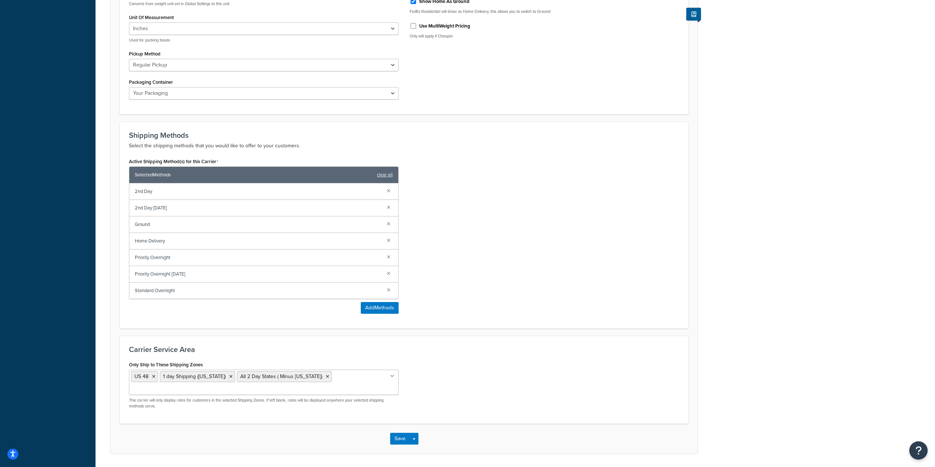
scroll to position [351, 0]
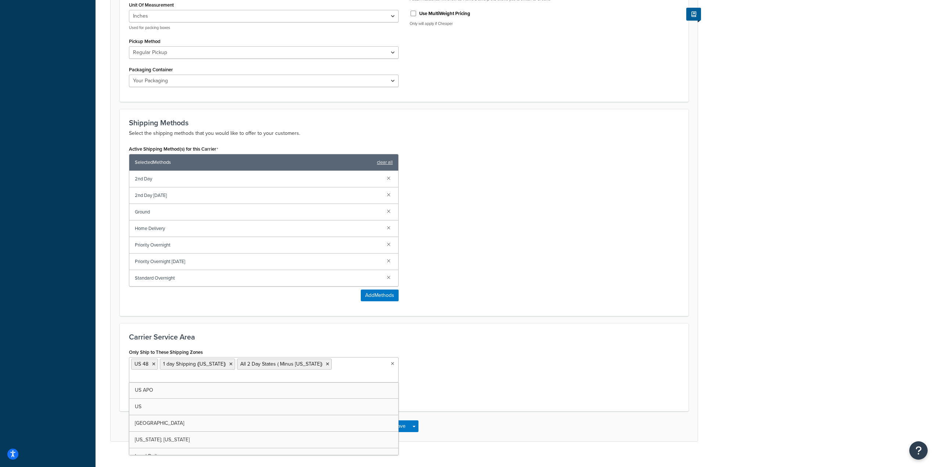
click at [329, 368] on ul "US 48 1 day Shipping (Ohio) All 2 Day States ( Minus Ohio)" at bounding box center [264, 369] width 270 height 25
click at [448, 380] on div "Only Ship to These Shipping Zones US 48 Canada Alaska; Hawaii 1 day Shipping (O…" at bounding box center [403, 375] width 561 height 57
click at [399, 426] on button "Save" at bounding box center [400, 428] width 20 height 12
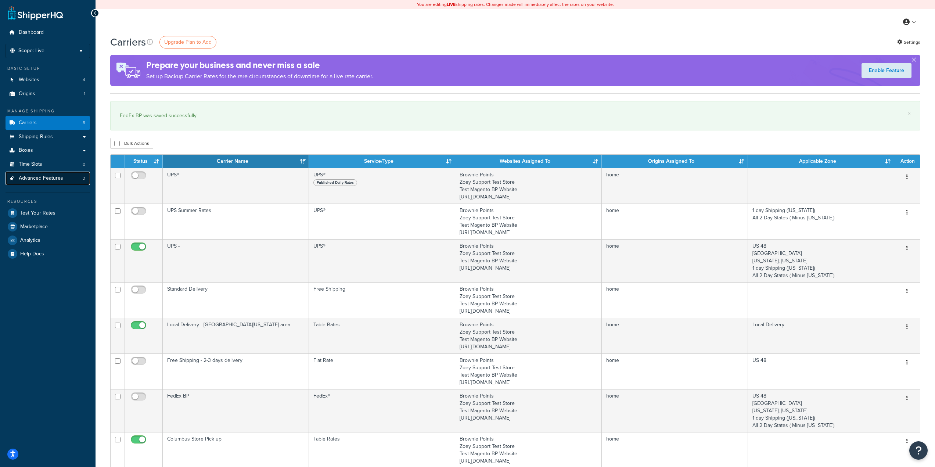
click at [71, 178] on link "Advanced Features 3" at bounding box center [48, 179] width 84 height 14
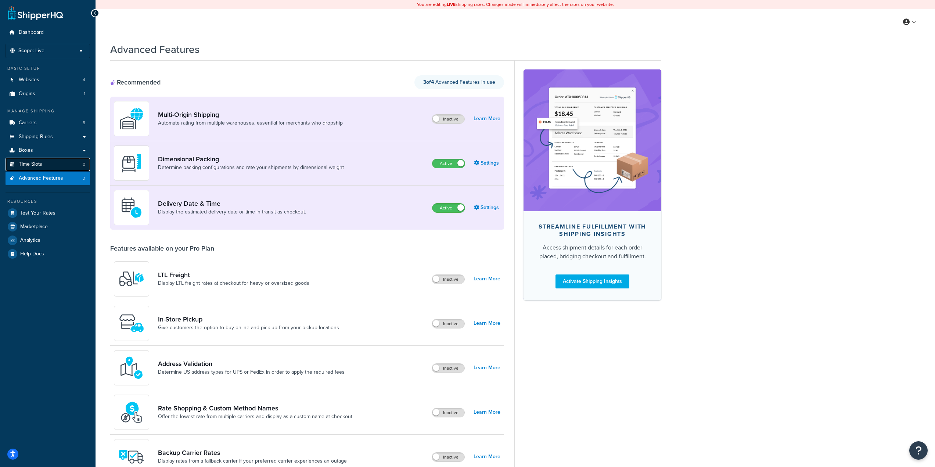
click at [71, 169] on link "Time Slots 0" at bounding box center [48, 165] width 84 height 14
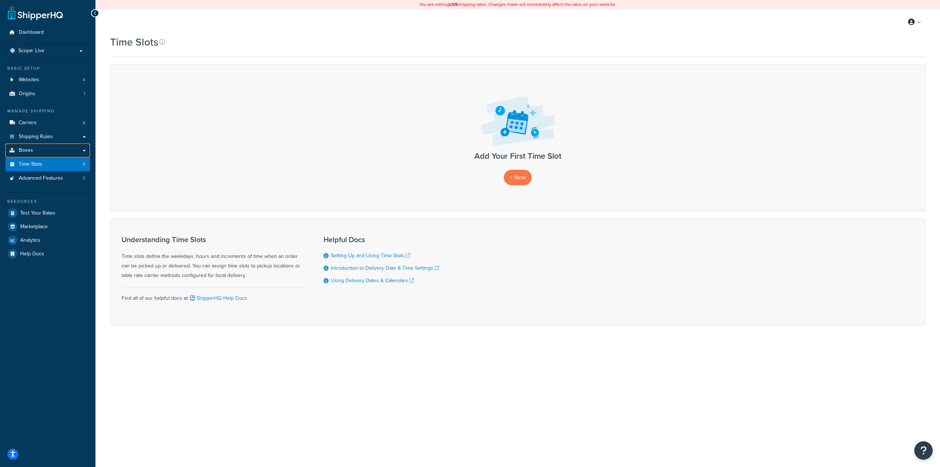
click at [62, 152] on link "Boxes" at bounding box center [48, 151] width 84 height 14
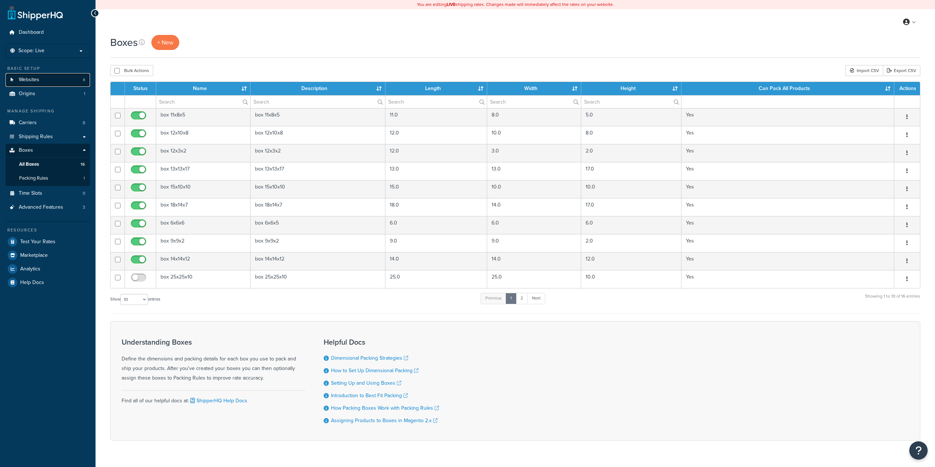
click at [39, 82] on span "Websites" at bounding box center [29, 80] width 21 height 6
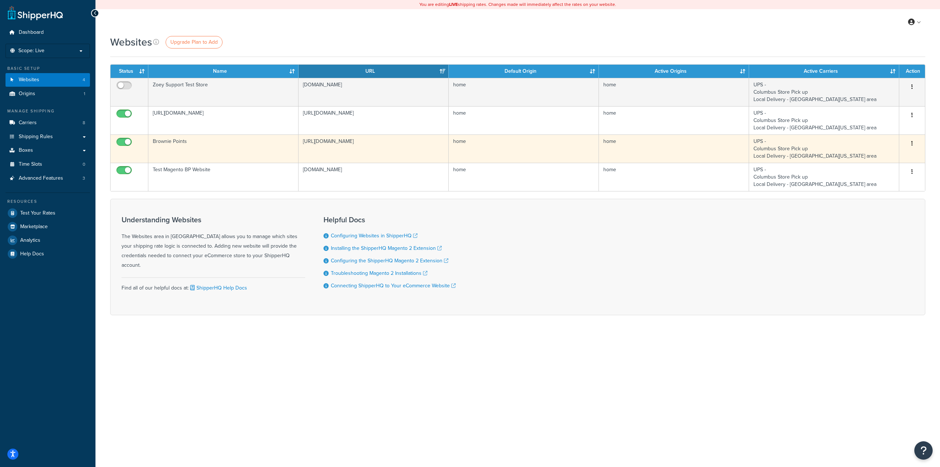
click at [912, 141] on icon "button" at bounding box center [912, 143] width 1 height 5
click at [874, 156] on link "Edit" at bounding box center [883, 158] width 58 height 15
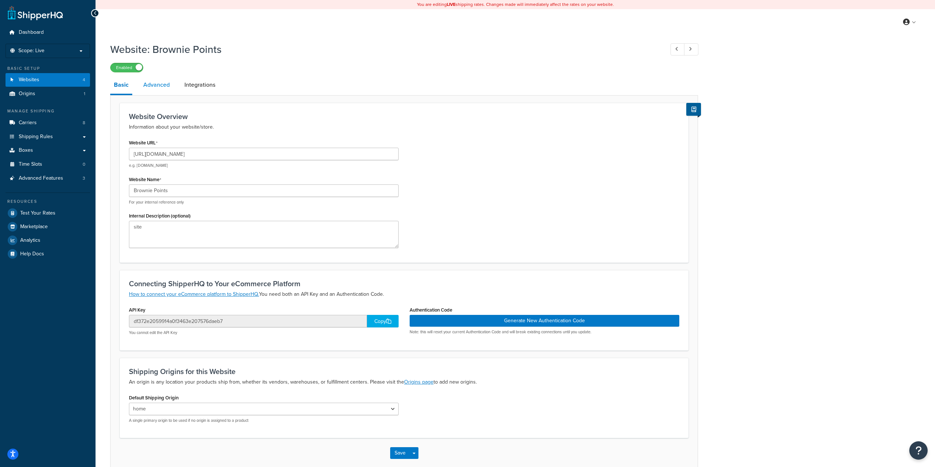
click at [162, 83] on link "Advanced" at bounding box center [157, 85] width 34 height 18
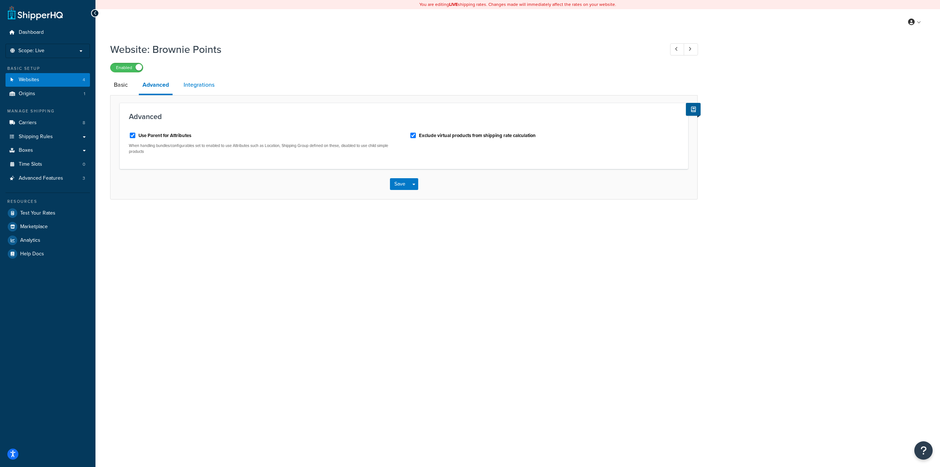
click at [209, 89] on link "Integrations" at bounding box center [199, 85] width 38 height 18
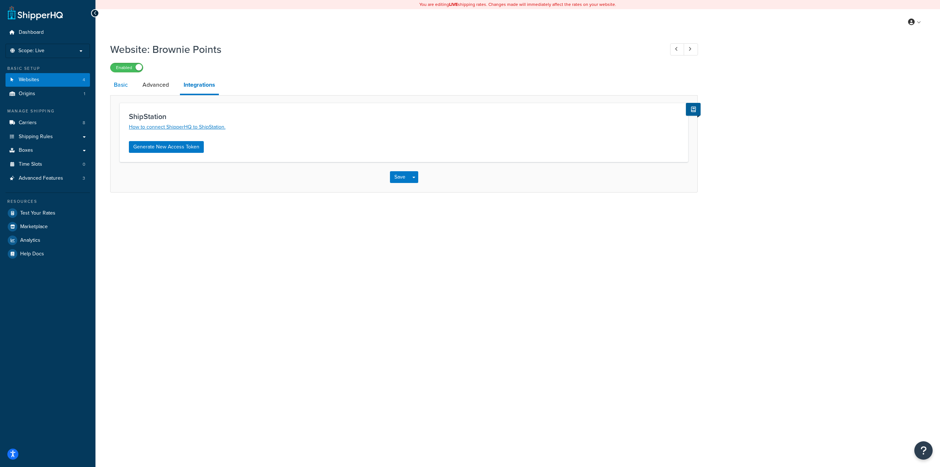
click at [125, 87] on link "Basic" at bounding box center [120, 85] width 21 height 18
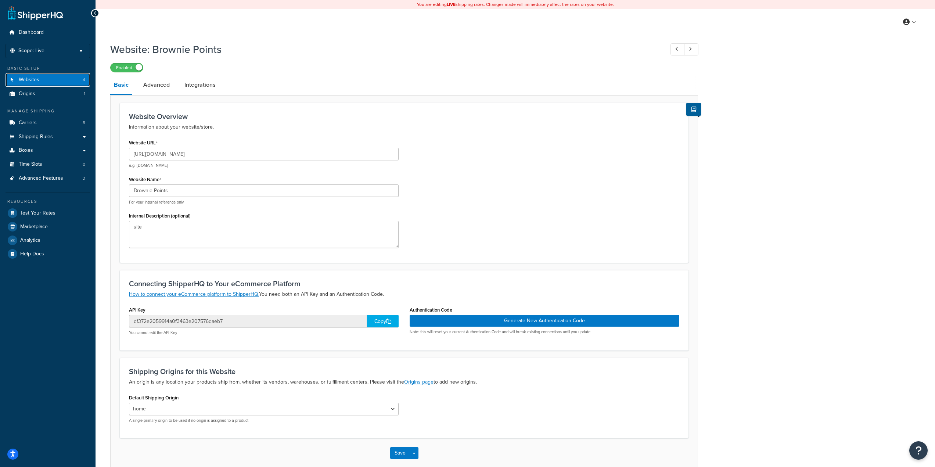
click at [35, 78] on span "Websites" at bounding box center [29, 80] width 21 height 6
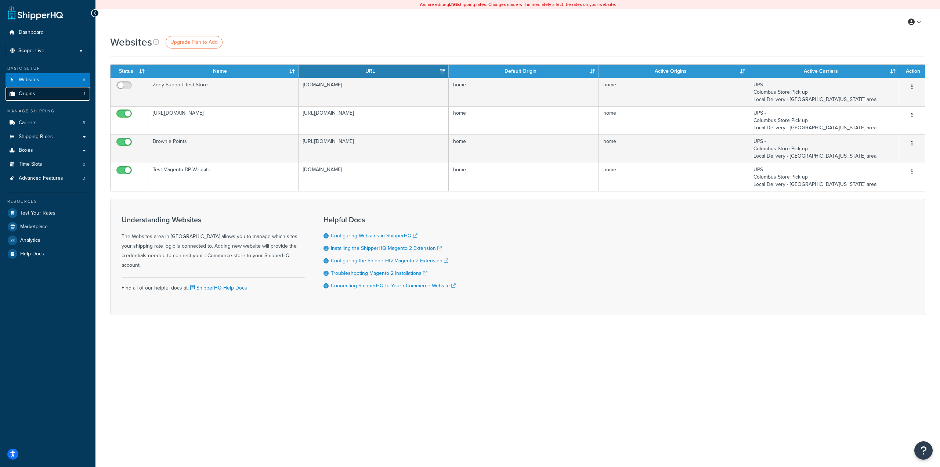
click at [38, 90] on link "Origins 1" at bounding box center [48, 94] width 84 height 14
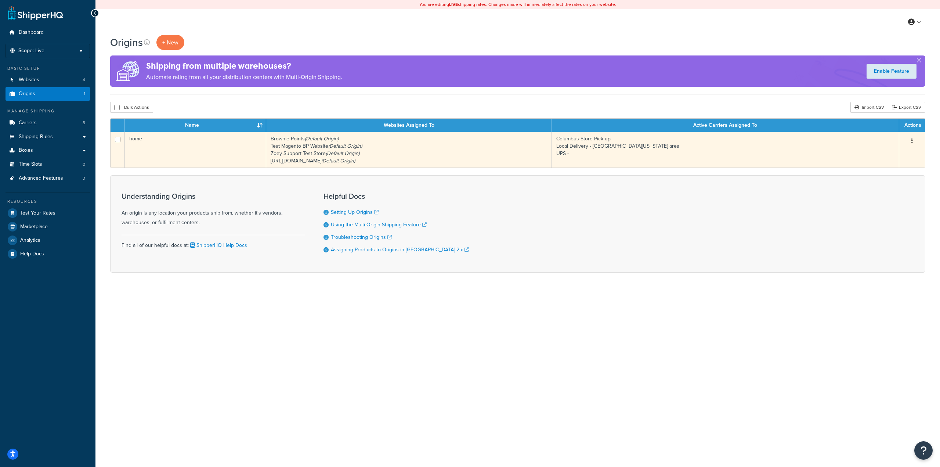
click at [918, 138] on div "Edit Duplicate Delete" at bounding box center [912, 141] width 17 height 12
click at [913, 143] on button "button" at bounding box center [912, 141] width 10 height 12
click at [874, 154] on link "Edit" at bounding box center [888, 154] width 58 height 15
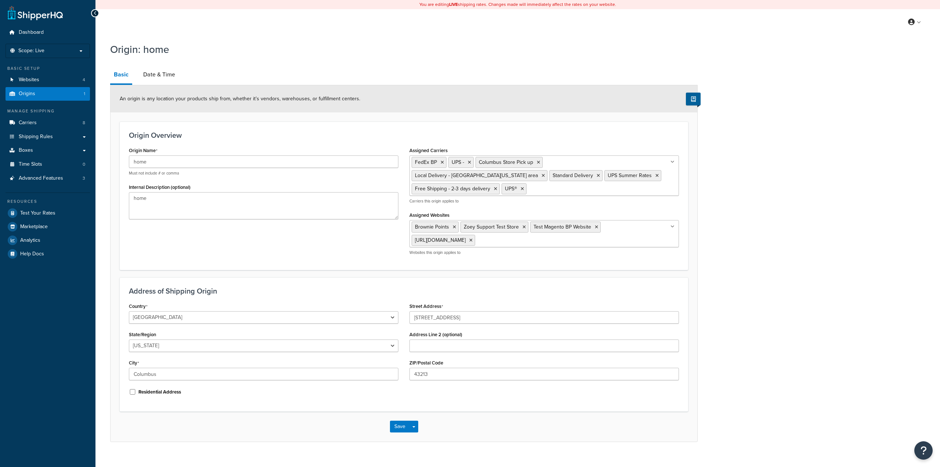
select select "35"
click at [152, 76] on link "Date & Time" at bounding box center [159, 75] width 39 height 18
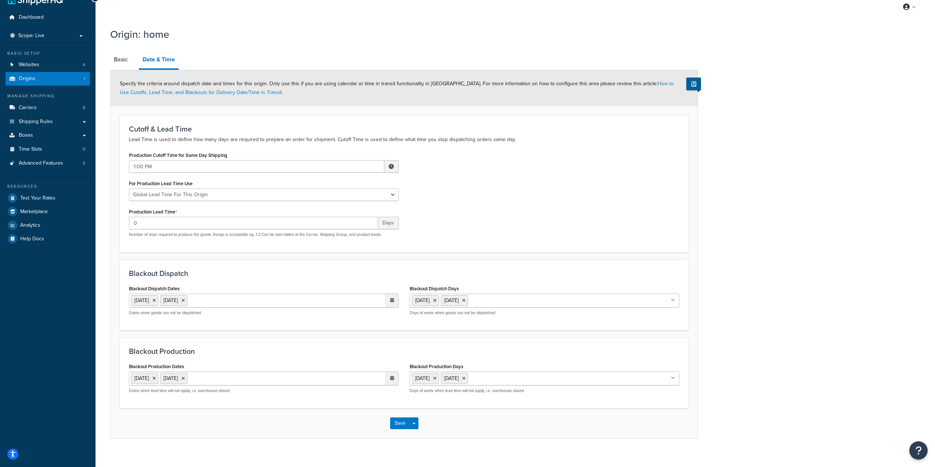
scroll to position [24, 0]
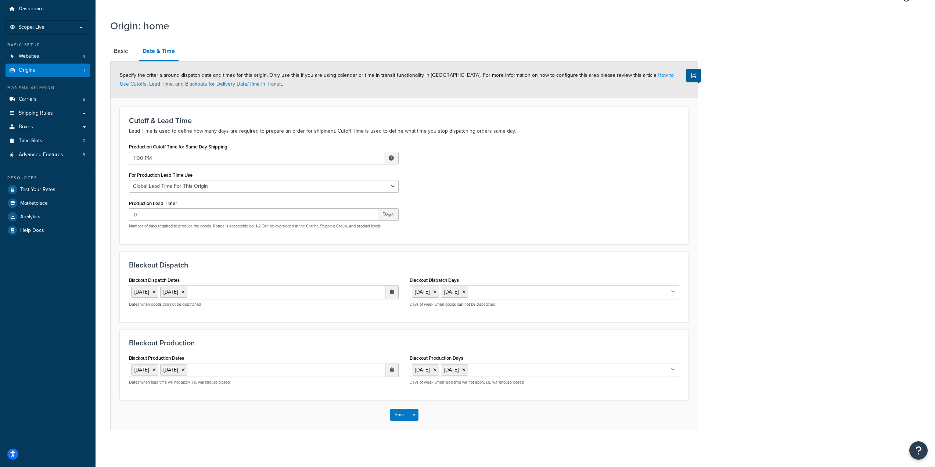
click at [289, 292] on ul "25 Dec 2025 26 Dec 2025" at bounding box center [264, 292] width 270 height 14
click at [311, 306] on span "‹" at bounding box center [315, 307] width 12 height 10
click at [364, 370] on td "27" at bounding box center [365, 373] width 12 height 11
click at [242, 372] on ul "25 Dec 2025 26 Dec 2025" at bounding box center [264, 370] width 270 height 14
click at [319, 383] on span "‹" at bounding box center [315, 384] width 12 height 10
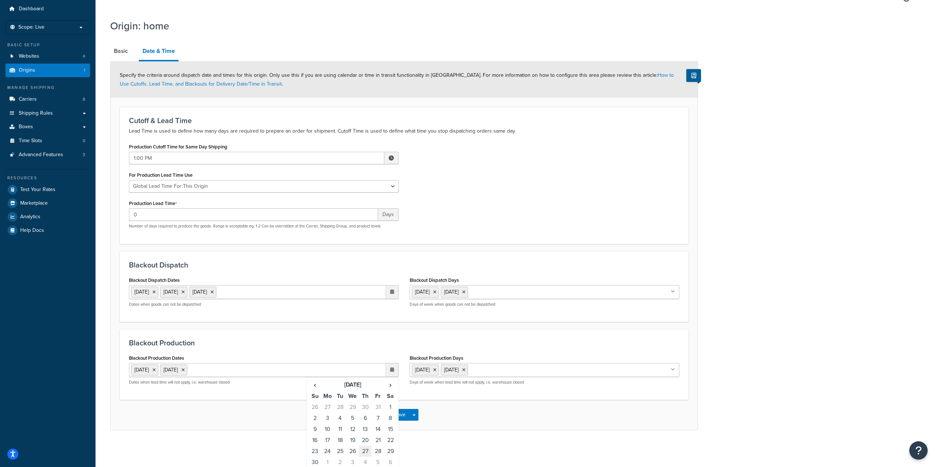
click at [367, 450] on td "27" at bounding box center [365, 450] width 12 height 11
click at [290, 290] on ul "25 Dec 2025 26 Dec 2025 27 Nov 2025" at bounding box center [264, 292] width 270 height 14
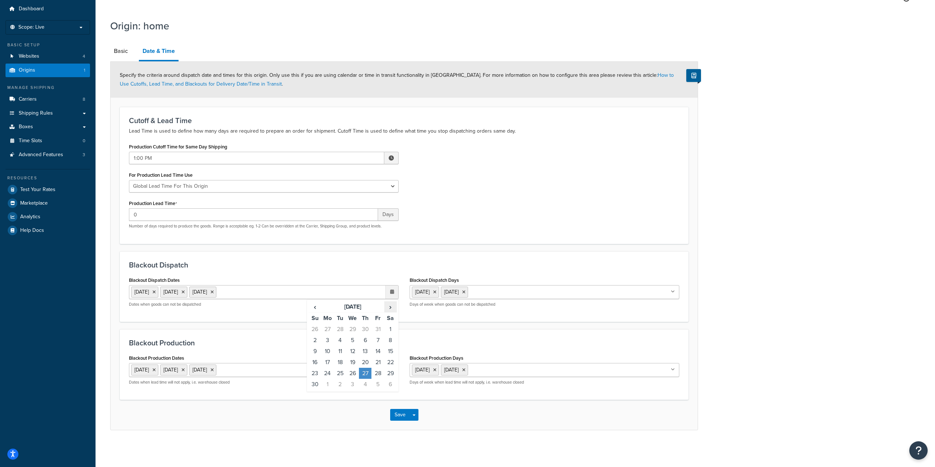
click at [386, 305] on span "›" at bounding box center [391, 307] width 12 height 10
click at [387, 309] on span "›" at bounding box center [391, 307] width 12 height 10
click at [364, 328] on td "1" at bounding box center [365, 329] width 12 height 11
click at [375, 327] on td "2" at bounding box center [377, 329] width 12 height 11
click at [275, 375] on ul "25 Dec 2025 26 Dec 2025 27 Nov 2025" at bounding box center [264, 370] width 270 height 14
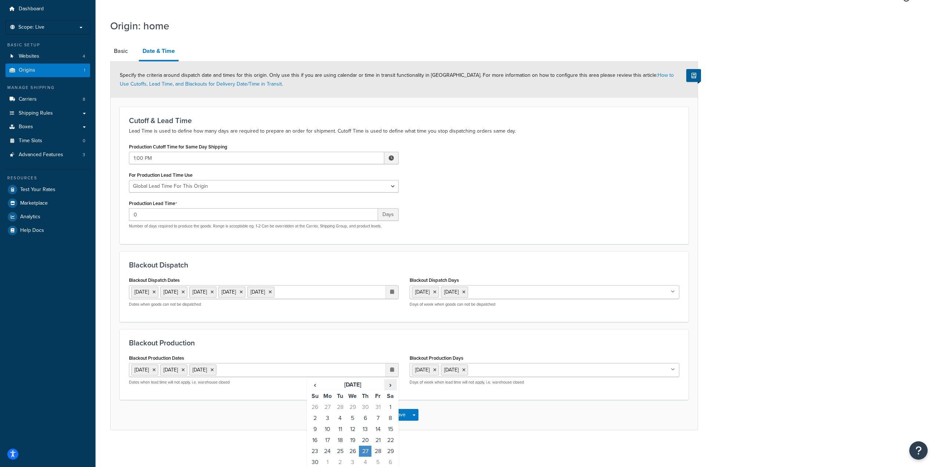
click at [393, 383] on span "›" at bounding box center [391, 384] width 12 height 10
click at [360, 406] on td "1" at bounding box center [365, 406] width 12 height 11
click at [375, 406] on td "2" at bounding box center [377, 406] width 12 height 11
click at [512, 295] on input "Blackout Dispatch Days" at bounding box center [502, 292] width 65 height 8
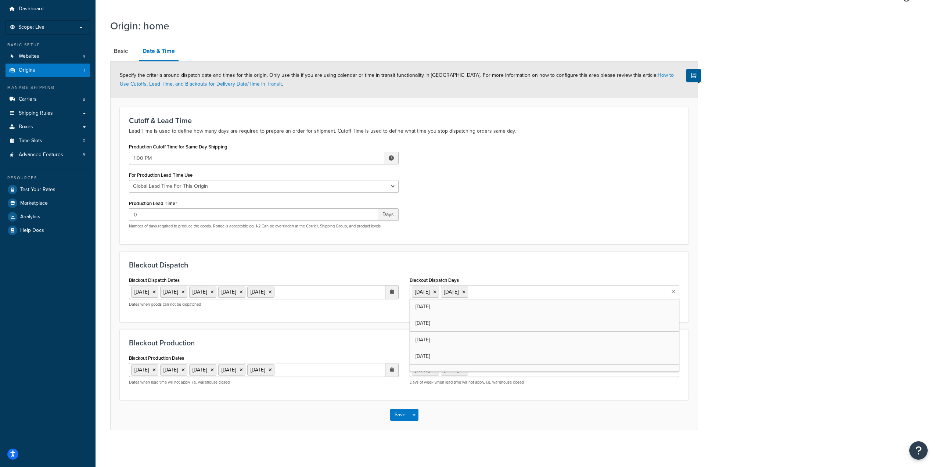
click at [487, 270] on div "Blackout Dispatch Blackout Dispatch Dates 25 Dec 2025 26 Dec 2025 27 Nov 2025 1…" at bounding box center [404, 286] width 569 height 71
click at [398, 416] on button "Save" at bounding box center [400, 415] width 20 height 12
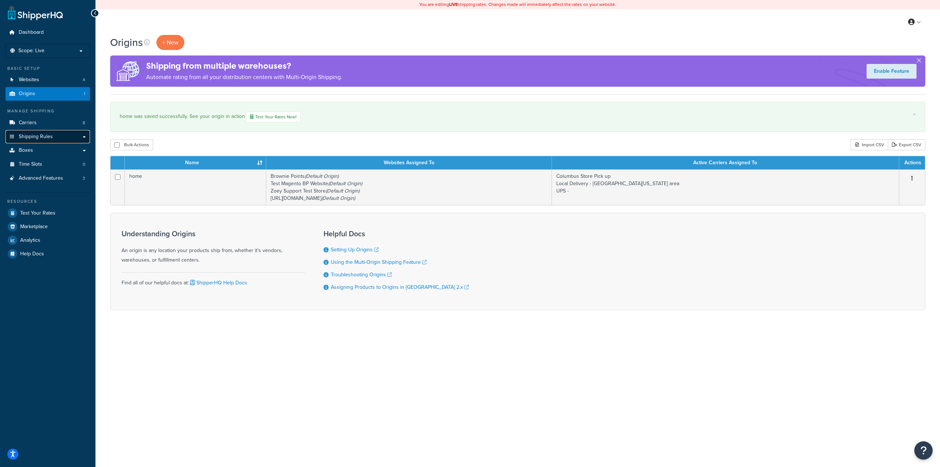
click at [40, 134] on span "Shipping Rules" at bounding box center [36, 137] width 34 height 6
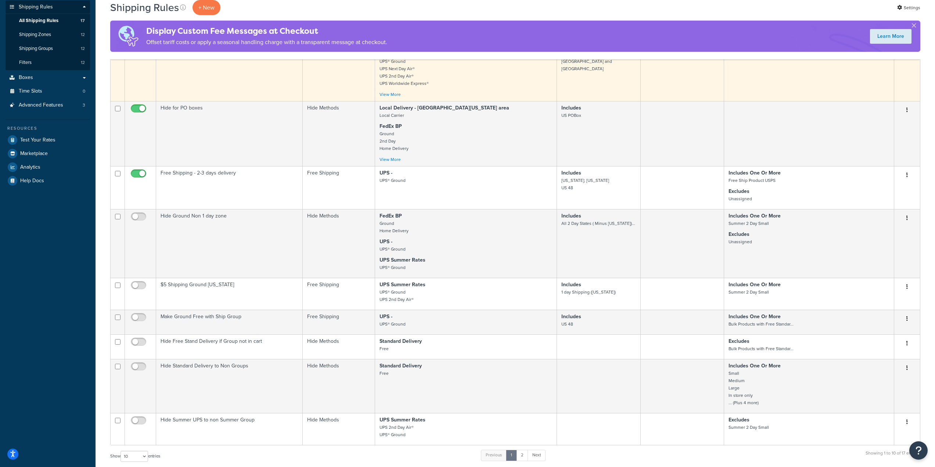
scroll to position [147, 0]
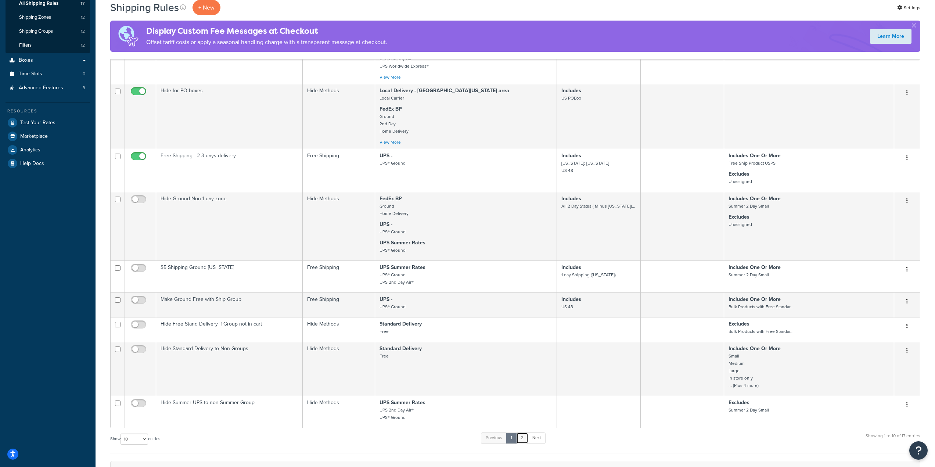
click at [524, 440] on link "2" at bounding box center [522, 437] width 12 height 11
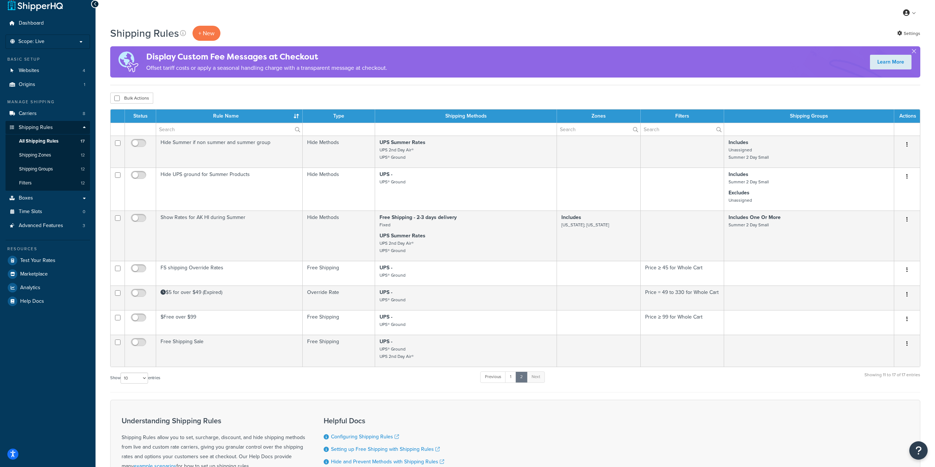
scroll to position [8, 0]
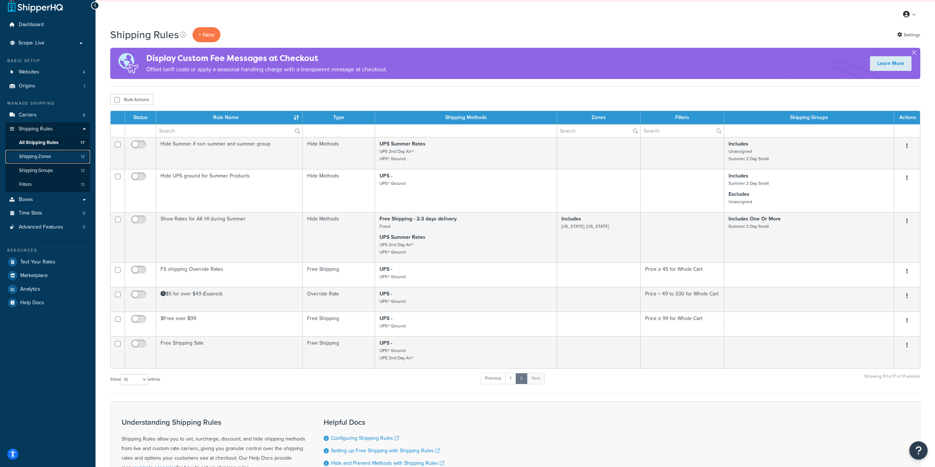
click at [38, 163] on link "Shipping Zones 12" at bounding box center [48, 157] width 84 height 14
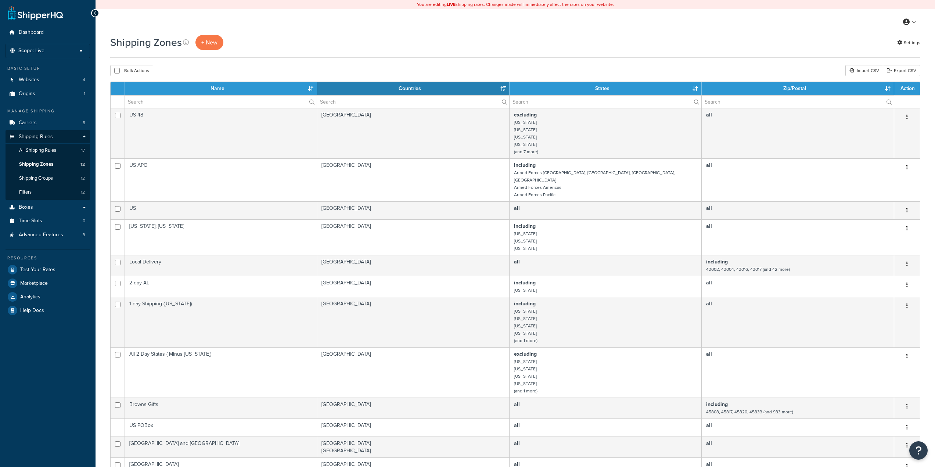
select select "15"
click at [54, 180] on link "Shipping Groups 12" at bounding box center [48, 179] width 84 height 14
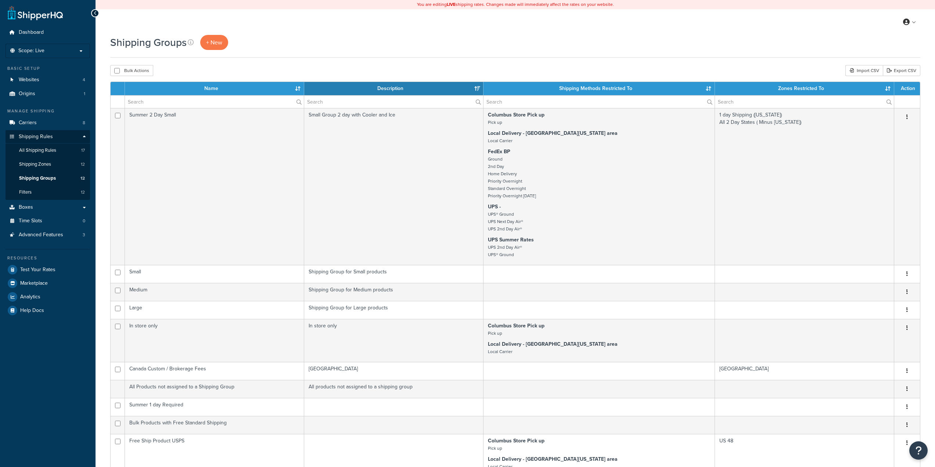
select select "15"
click at [38, 205] on link "Boxes" at bounding box center [48, 208] width 84 height 14
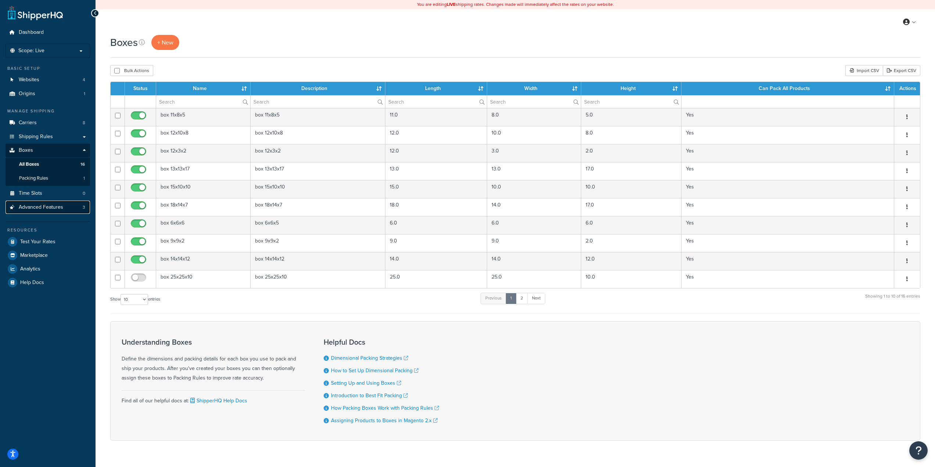
click at [42, 206] on span "Advanced Features" at bounding box center [41, 207] width 44 height 6
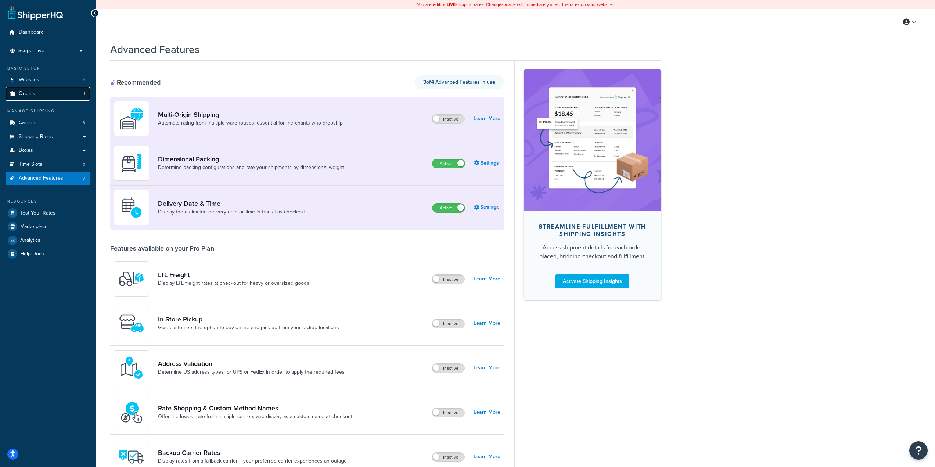
click at [51, 95] on link "Origins 1" at bounding box center [48, 94] width 84 height 14
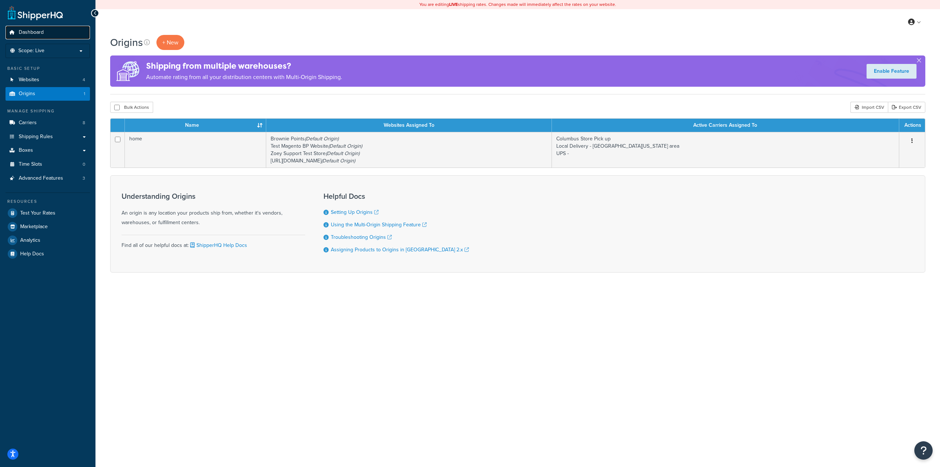
click at [39, 33] on span "Dashboard" at bounding box center [31, 32] width 25 height 6
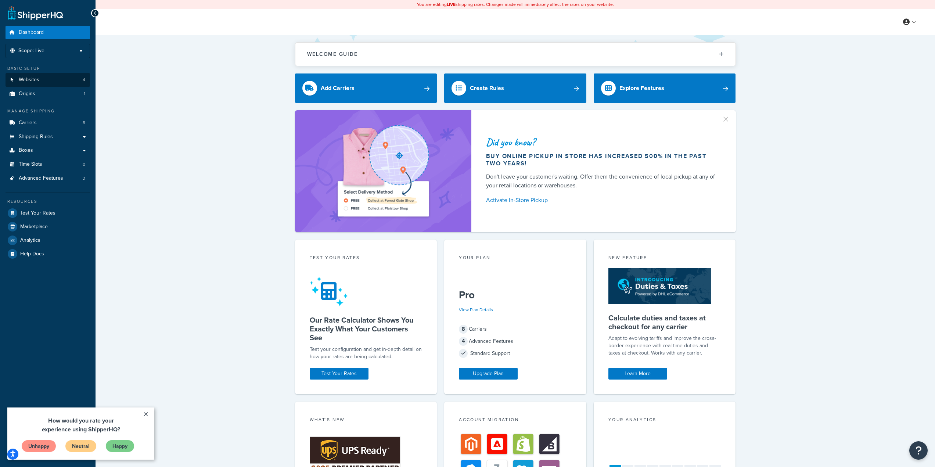
click at [21, 81] on span "Websites" at bounding box center [29, 80] width 21 height 6
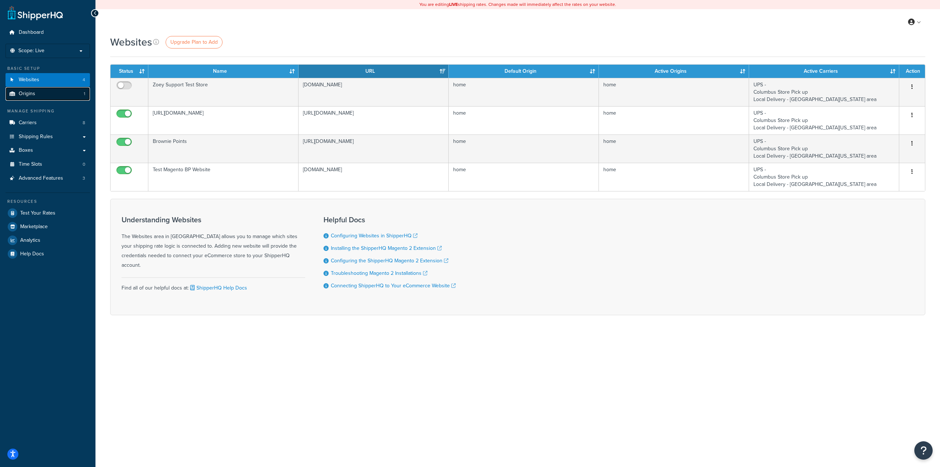
click at [26, 94] on span "Origins" at bounding box center [27, 94] width 17 height 6
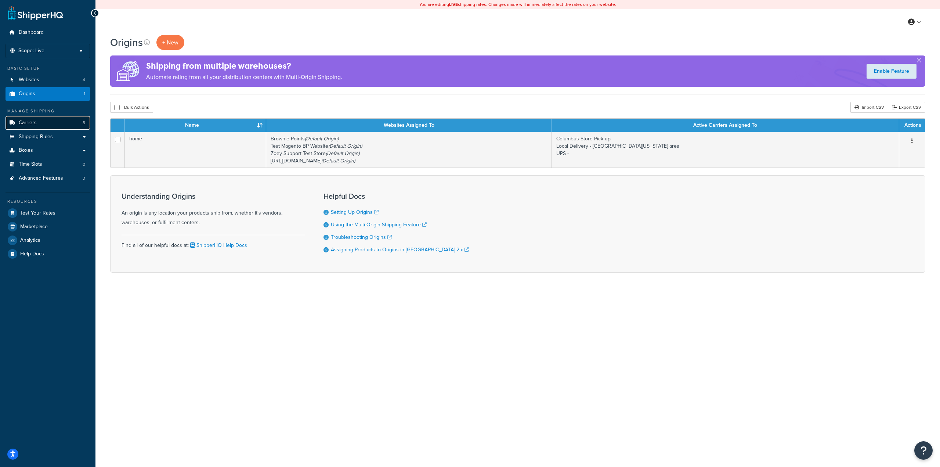
click at [33, 118] on link "Carriers 8" at bounding box center [48, 123] width 84 height 14
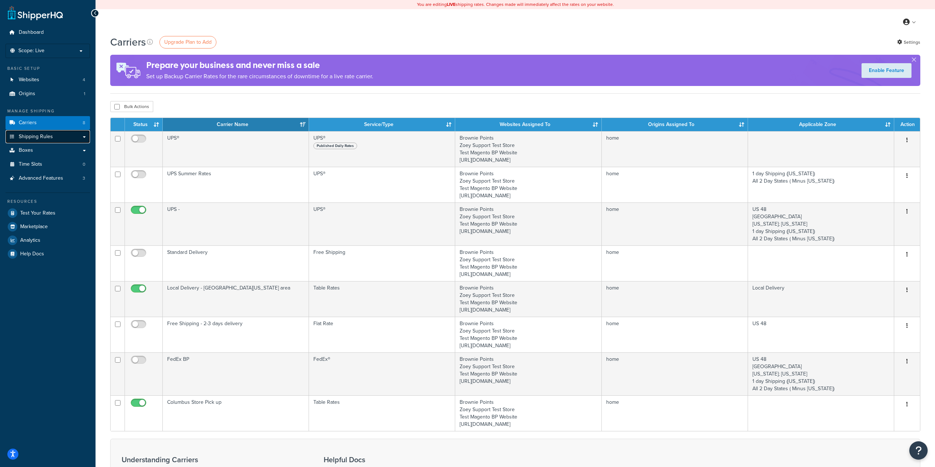
click at [30, 132] on link "Shipping Rules" at bounding box center [48, 137] width 84 height 14
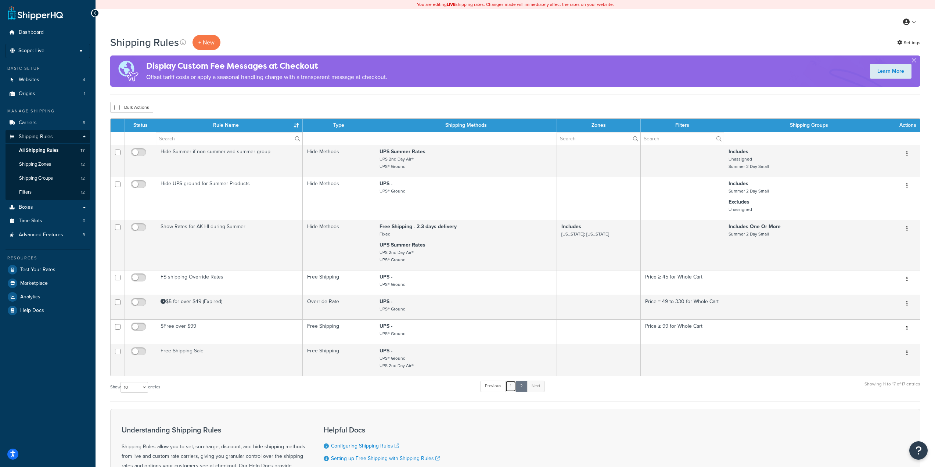
click at [509, 385] on link "1" at bounding box center [510, 385] width 11 height 11
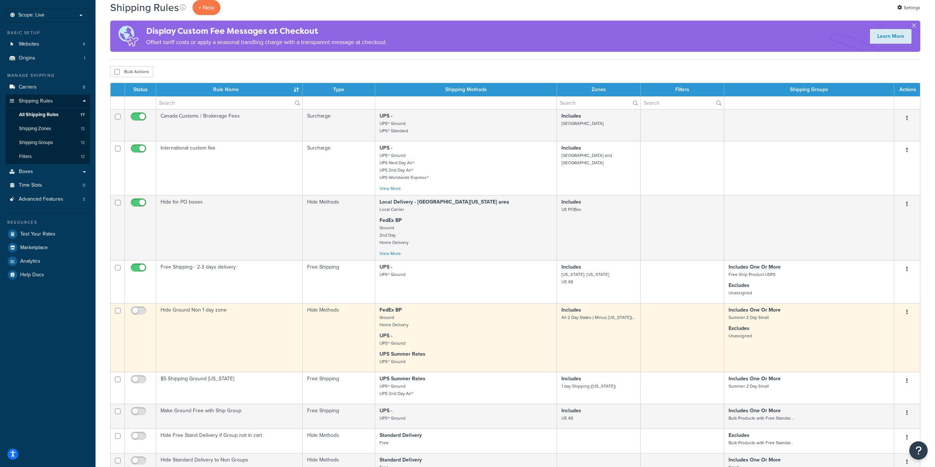
scroll to position [23, 0]
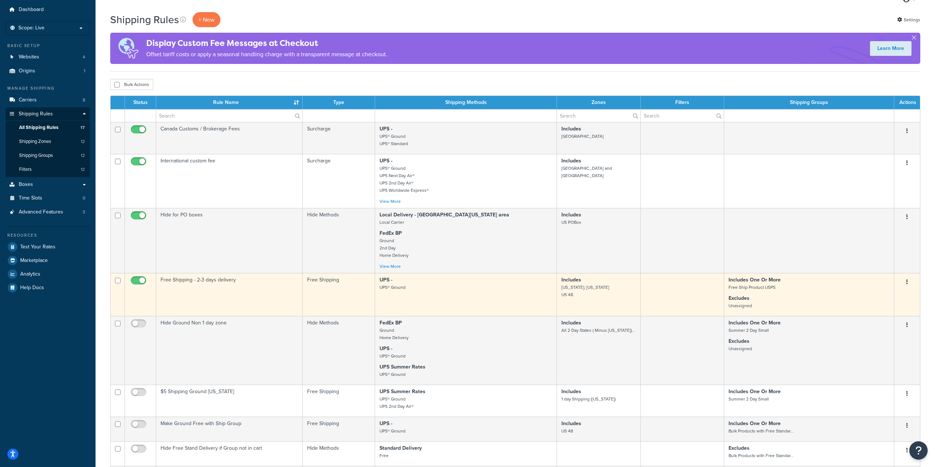
click at [908, 285] on button "button" at bounding box center [907, 282] width 10 height 12
click at [878, 294] on link "Edit" at bounding box center [883, 295] width 58 height 15
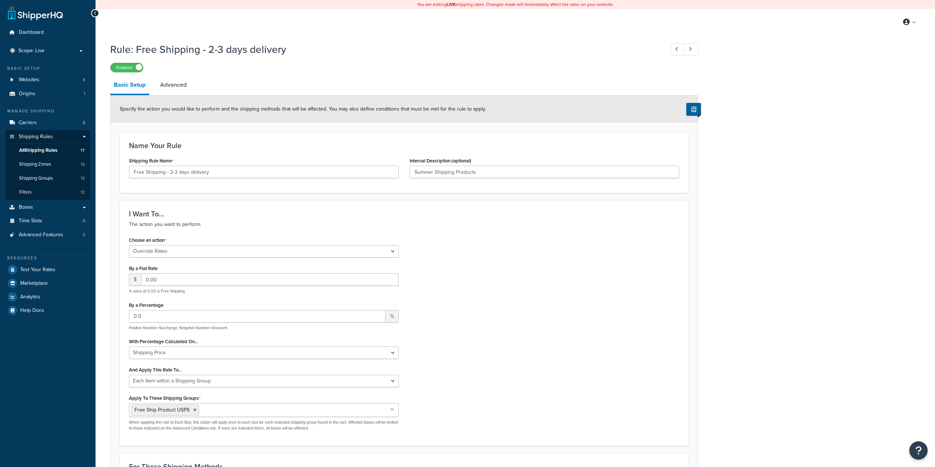
select select "OVERRIDE"
select select "ITEM"
click at [165, 88] on link "Advanced" at bounding box center [173, 85] width 34 height 18
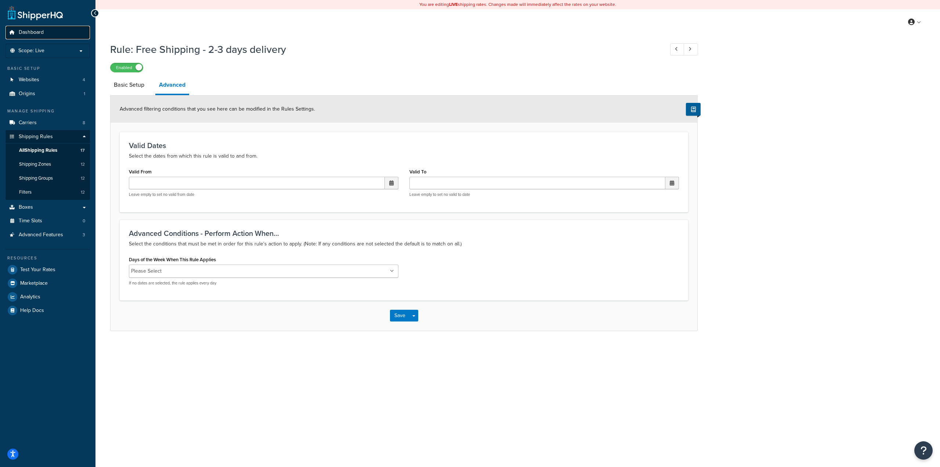
click at [40, 31] on span "Dashboard" at bounding box center [31, 32] width 25 height 6
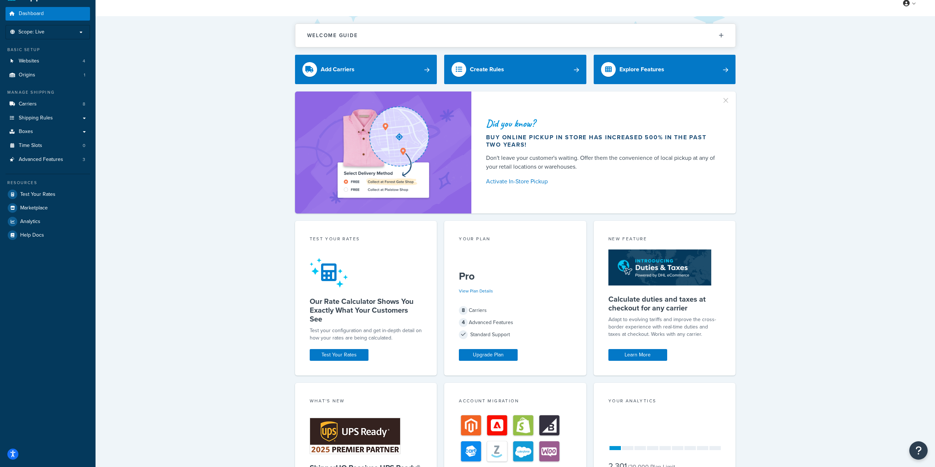
scroll to position [37, 0]
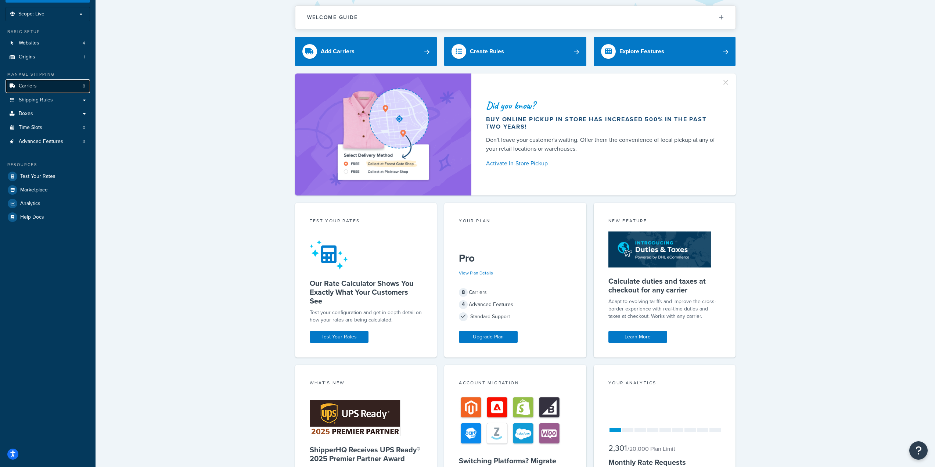
click at [58, 84] on link "Carriers 8" at bounding box center [48, 86] width 84 height 14
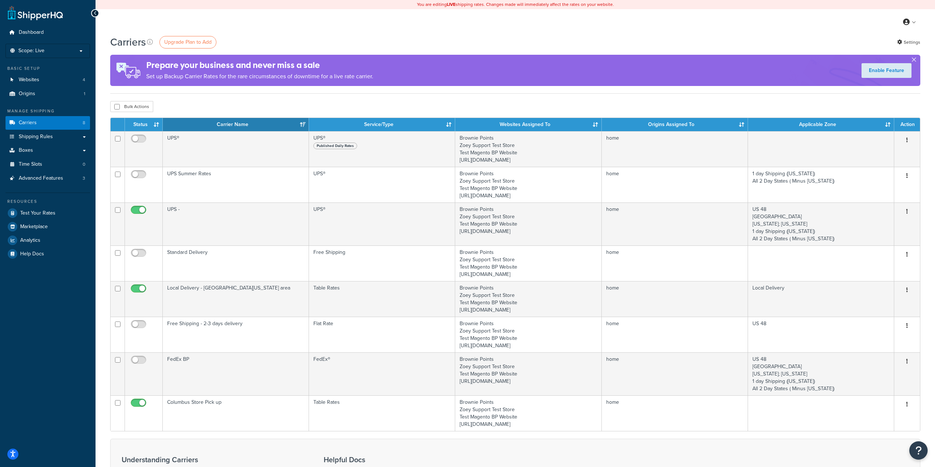
click at [913, 60] on button "button" at bounding box center [914, 61] width 2 height 2
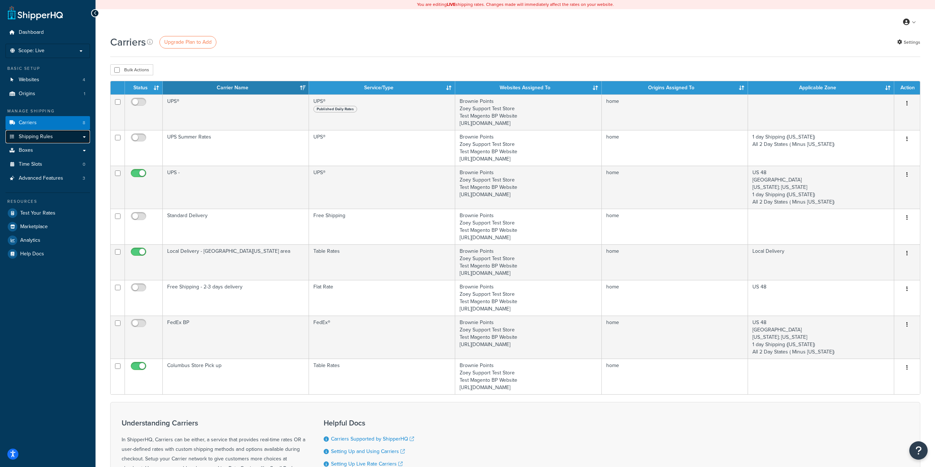
click at [81, 138] on link "Shipping Rules" at bounding box center [48, 137] width 84 height 14
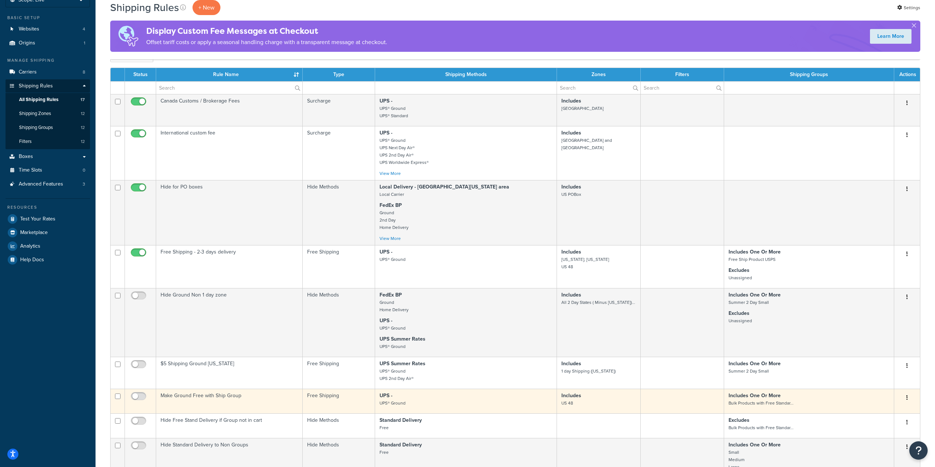
scroll to position [37, 0]
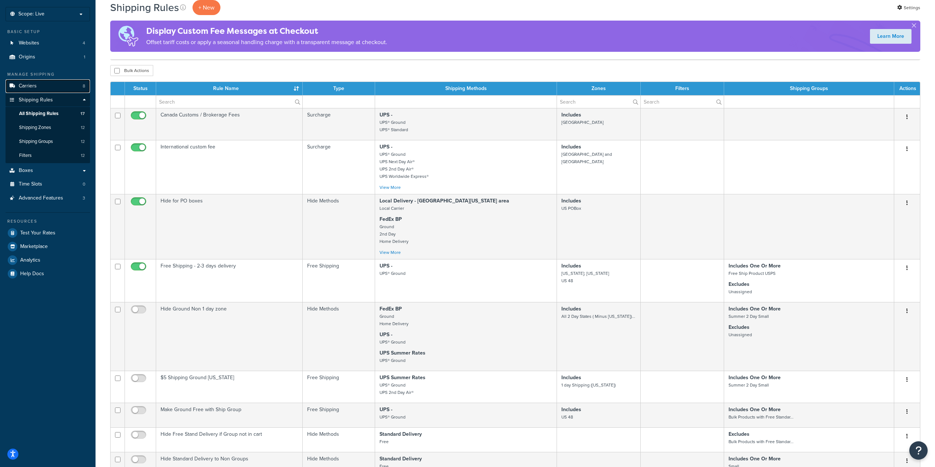
click at [37, 87] on link "Carriers 8" at bounding box center [48, 86] width 84 height 14
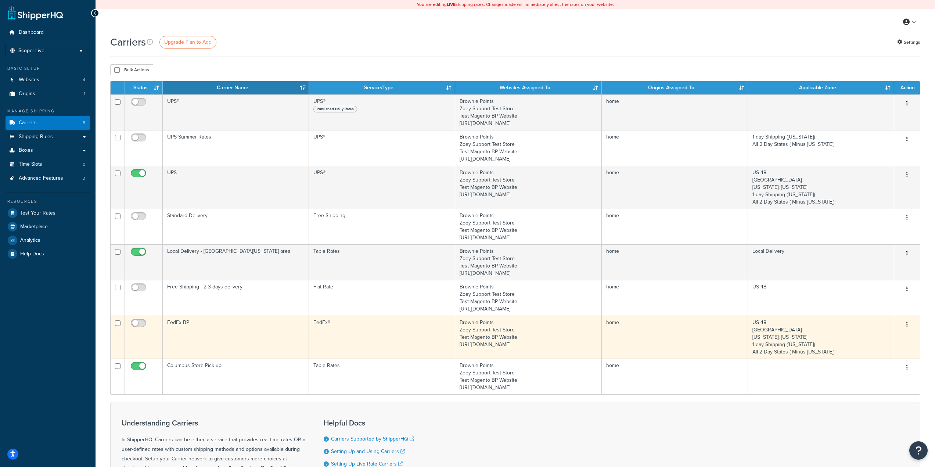
click at [137, 323] on input "checkbox" at bounding box center [139, 324] width 20 height 9
checkbox input "true"
click at [909, 326] on button "button" at bounding box center [907, 325] width 10 height 12
click at [871, 339] on link "Edit" at bounding box center [877, 339] width 58 height 15
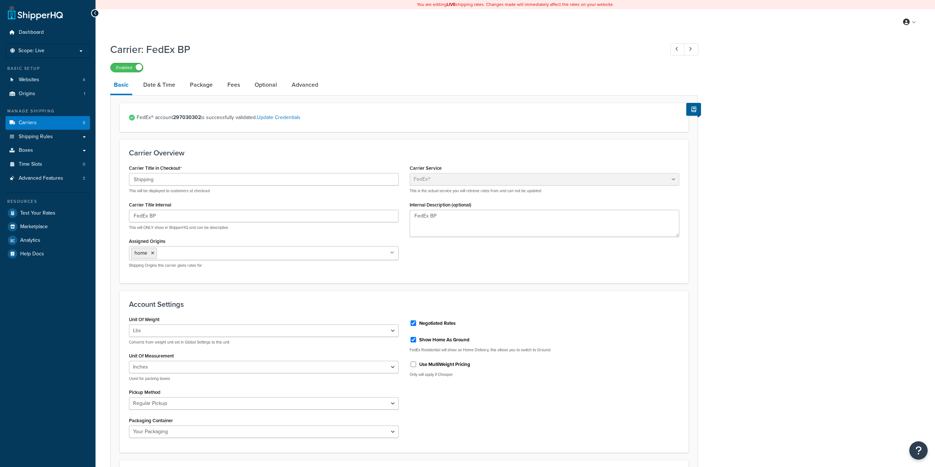
select select "fedEx"
select select "REGULAR_PICKUP"
select select "YOUR_PACKAGING"
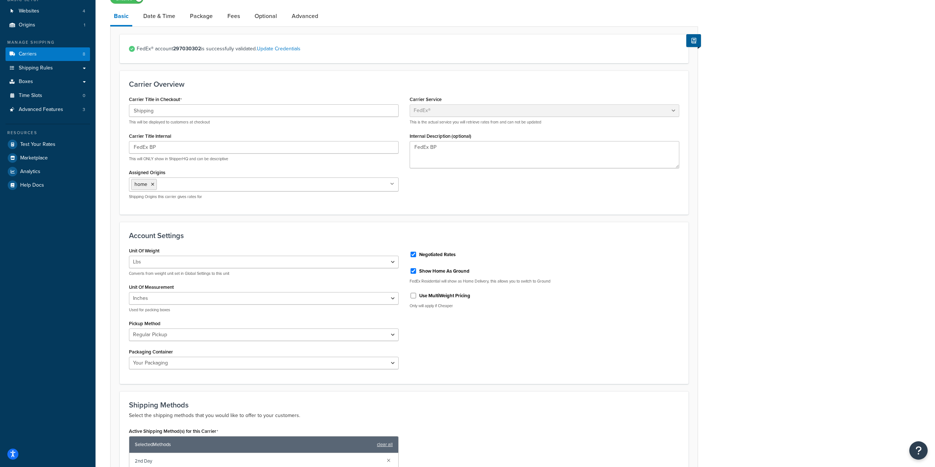
scroll to position [68, 0]
click at [163, 19] on link "Date & Time" at bounding box center [159, 17] width 39 height 18
select select "yMd"
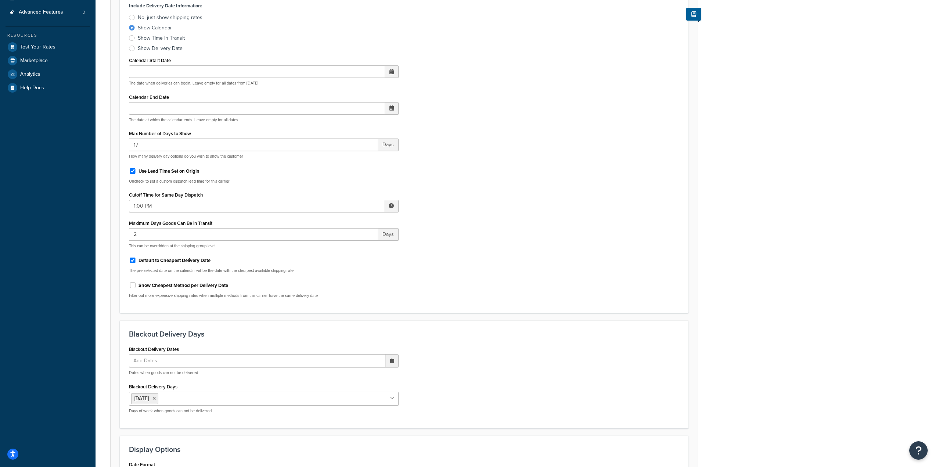
scroll to position [142, 0]
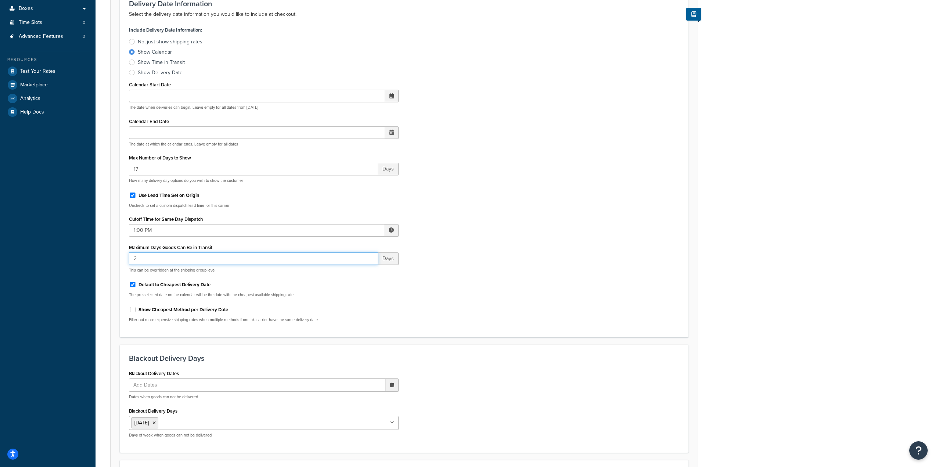
drag, startPoint x: 133, startPoint y: 255, endPoint x: 114, endPoint y: 248, distance: 19.7
click at [122, 255] on div "Delivery Date Information Select the delivery date information you would like t…" at bounding box center [404, 163] width 569 height 347
type input "5"
click at [430, 305] on div "Include Delivery Date Information: No, just show shipping rates Show Calendar S…" at bounding box center [403, 176] width 561 height 303
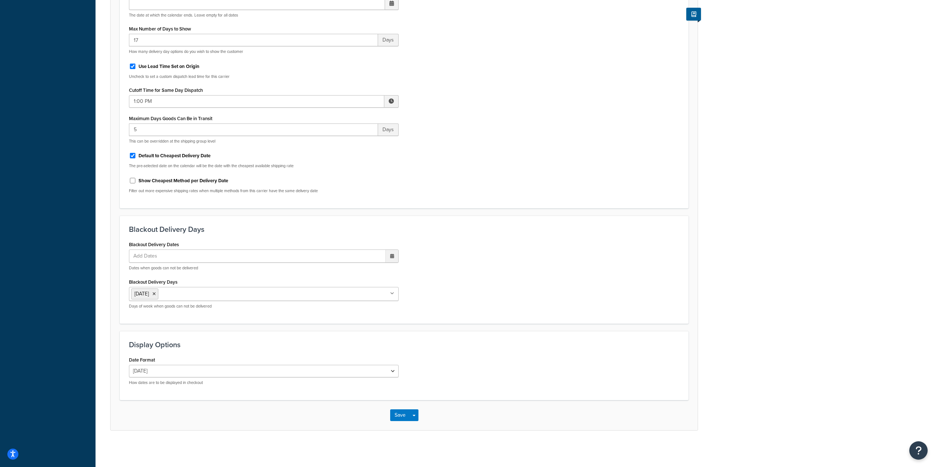
scroll to position [271, 0]
click at [397, 417] on button "Save" at bounding box center [400, 415] width 20 height 12
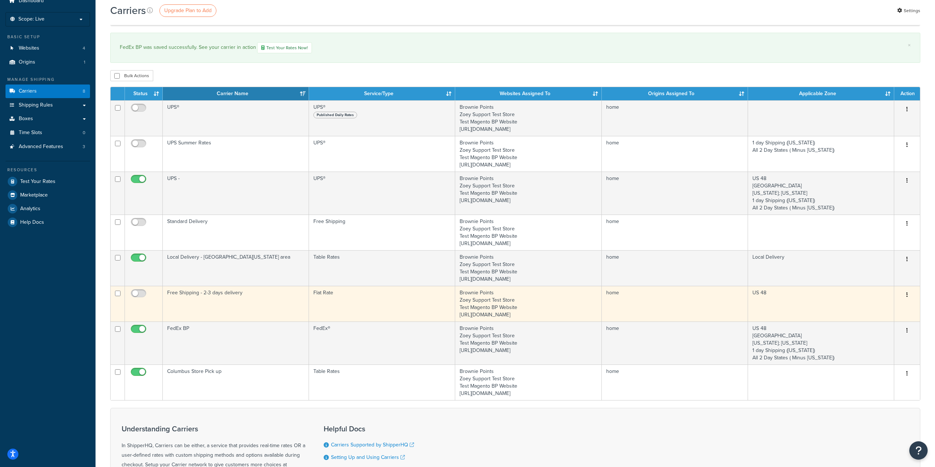
scroll to position [110, 0]
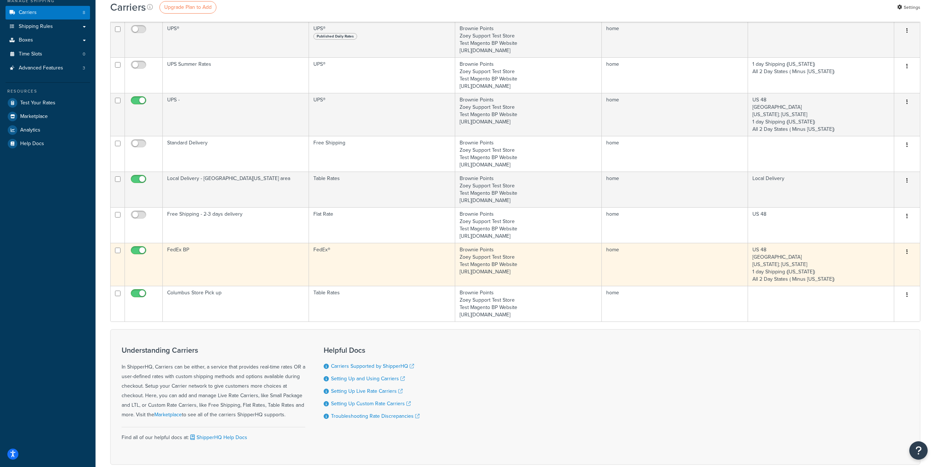
click at [137, 252] on input "checkbox" at bounding box center [139, 252] width 20 height 9
checkbox input "false"
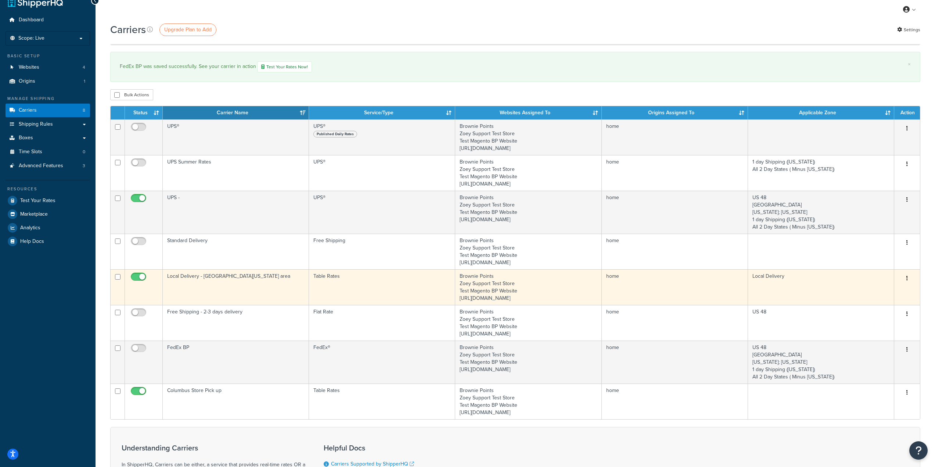
scroll to position [0, 0]
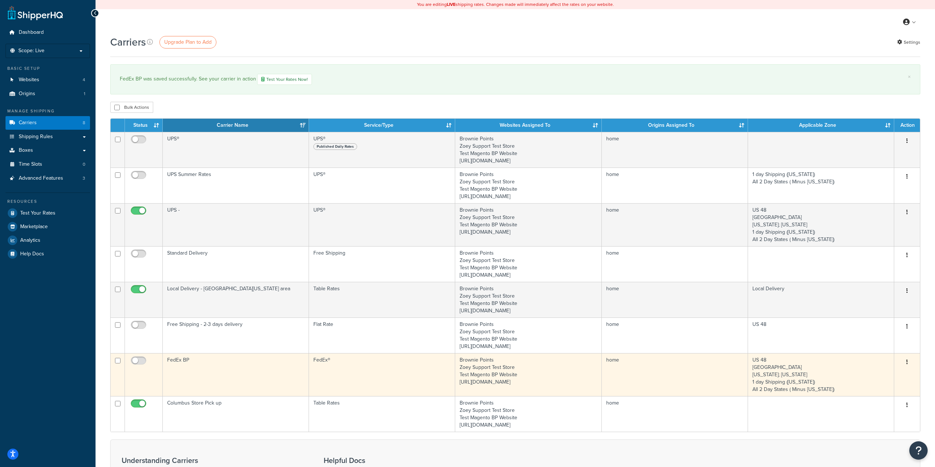
click at [909, 362] on button "button" at bounding box center [907, 362] width 10 height 12
click at [869, 372] on link "Edit" at bounding box center [877, 376] width 58 height 15
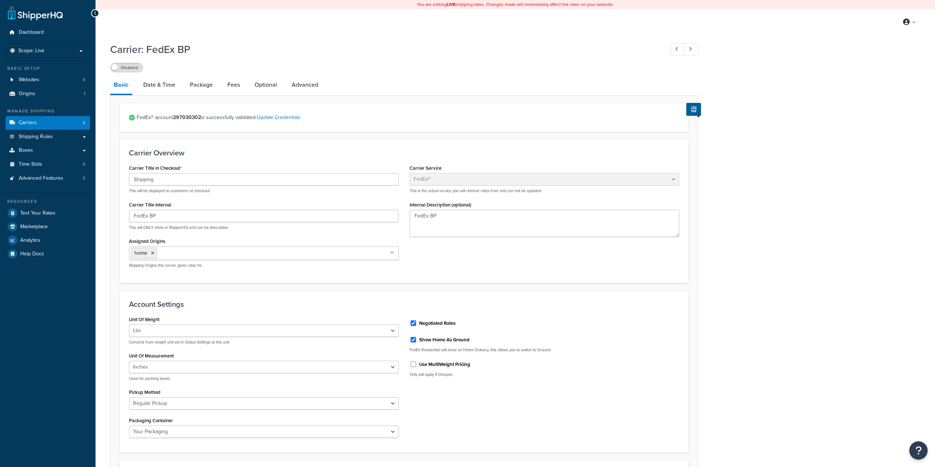
select select "fedEx"
select select "REGULAR_PICKUP"
select select "YOUR_PACKAGING"
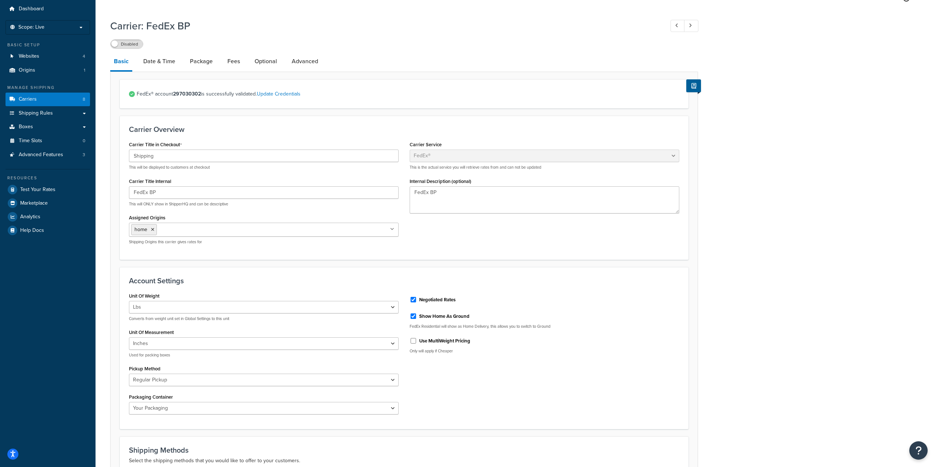
scroll to position [37, 0]
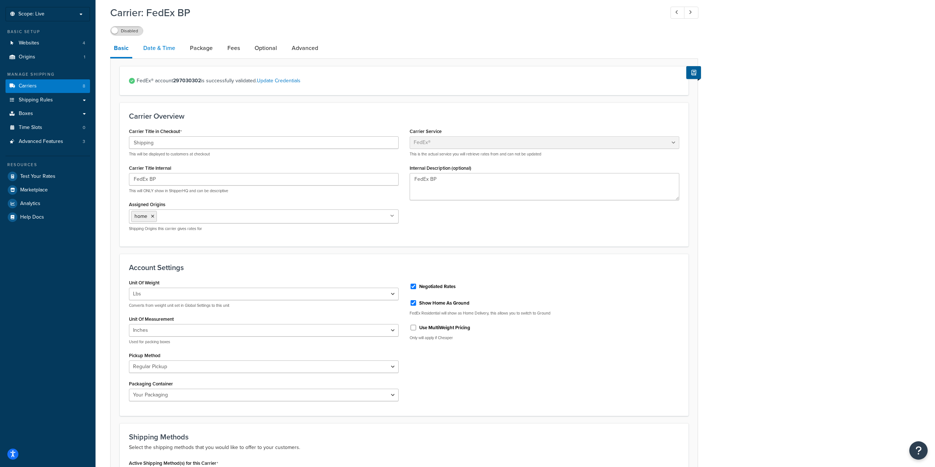
click at [162, 49] on link "Date & Time" at bounding box center [159, 48] width 39 height 18
select select "yMd"
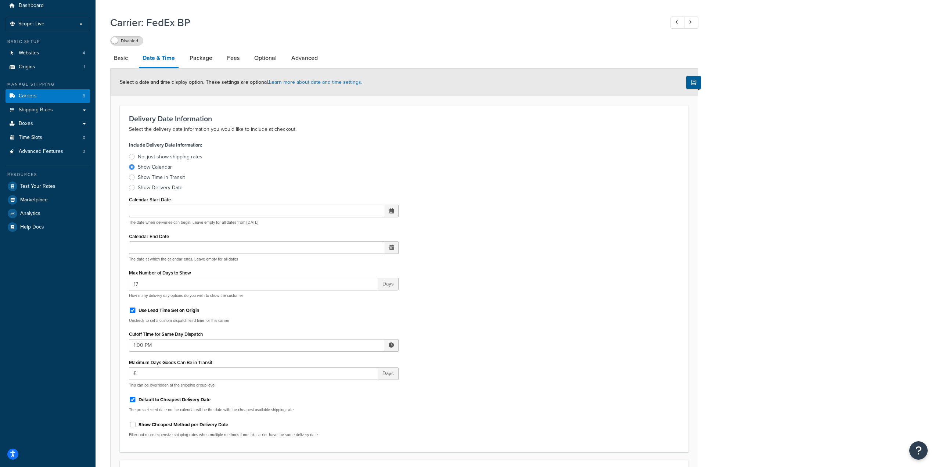
scroll to position [14, 0]
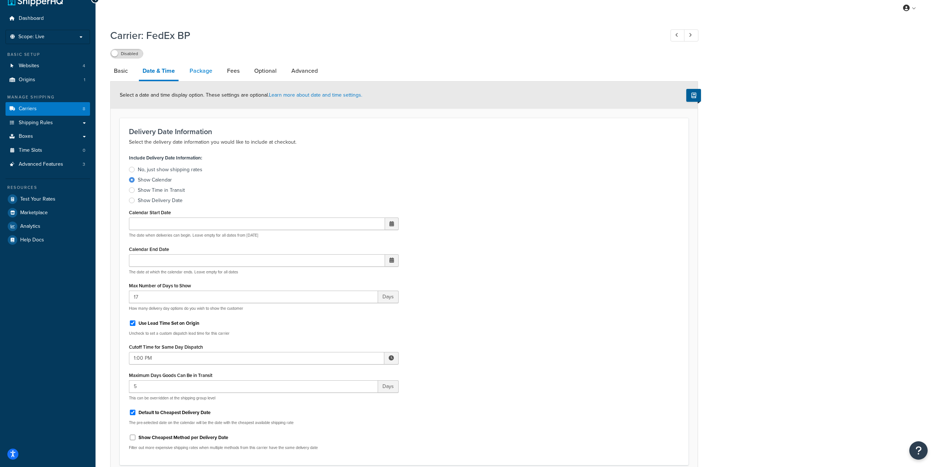
click at [201, 76] on link "Package" at bounding box center [201, 71] width 30 height 18
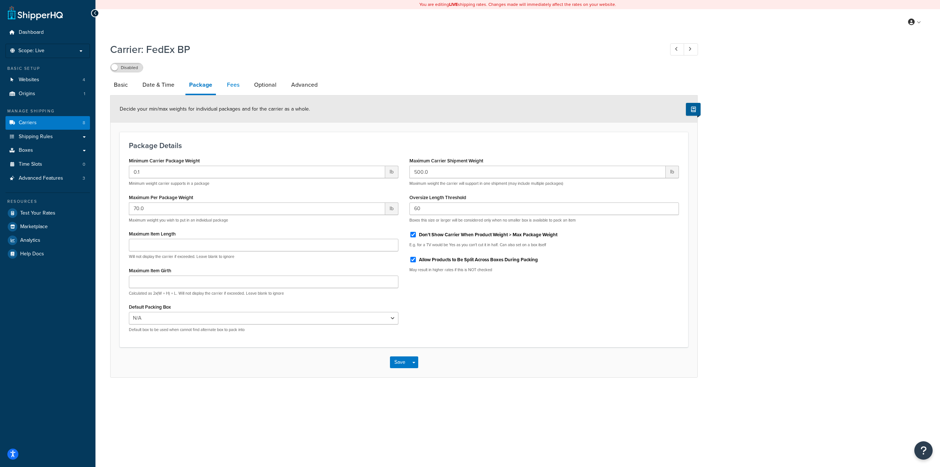
click at [241, 82] on link "Fees" at bounding box center [233, 85] width 20 height 18
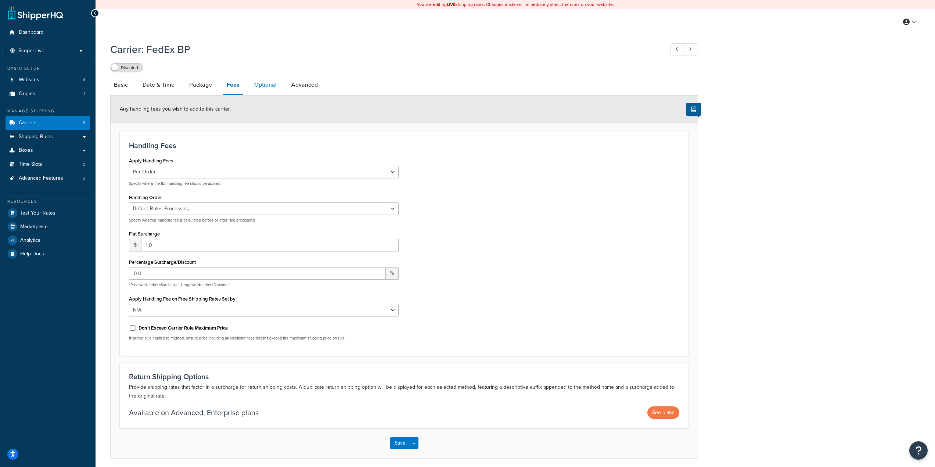
click at [259, 84] on link "Optional" at bounding box center [265, 85] width 30 height 18
select select "residential"
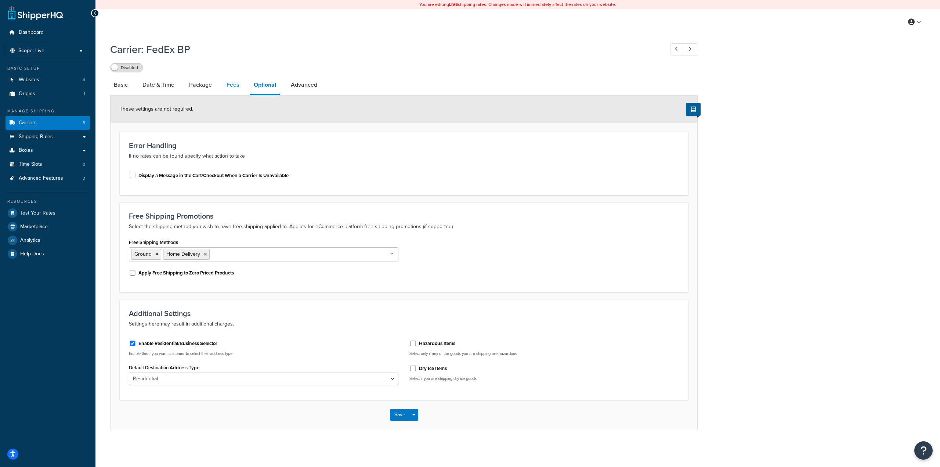
click at [223, 87] on link "Fees" at bounding box center [233, 85] width 20 height 18
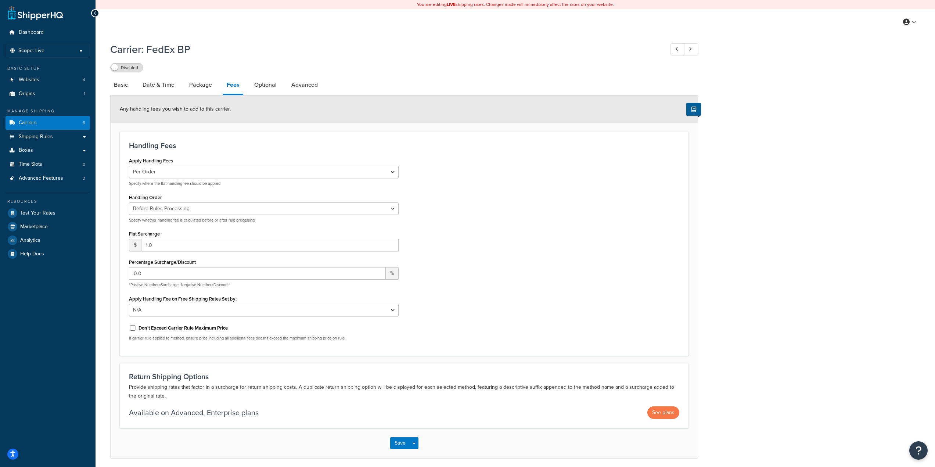
click at [180, 236] on div "Flat Surcharge $ 1.0" at bounding box center [264, 239] width 270 height 23
drag, startPoint x: 177, startPoint y: 237, endPoint x: 149, endPoint y: 237, distance: 27.9
click at [149, 237] on div "Flat Surcharge $ 1.0" at bounding box center [264, 239] width 270 height 23
drag, startPoint x: 160, startPoint y: 246, endPoint x: 137, endPoint y: 238, distance: 24.6
click at [140, 240] on div "$ 1.0" at bounding box center [264, 245] width 270 height 12
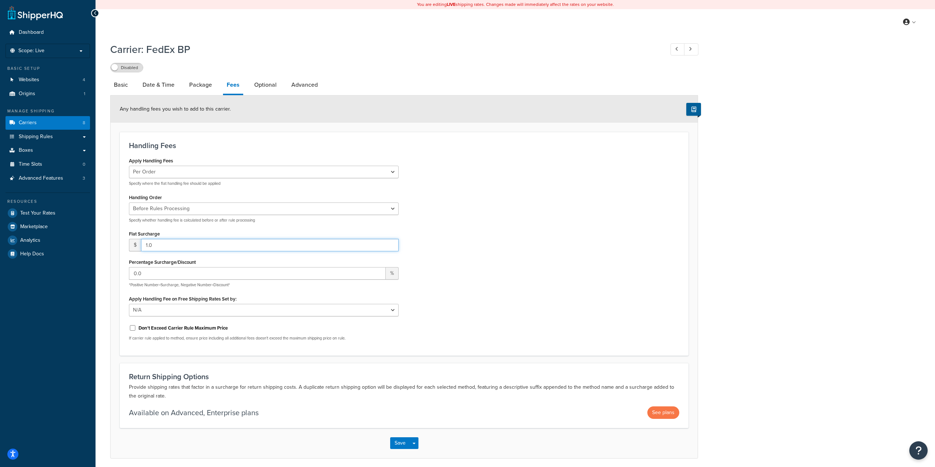
type input "5"
type input "2.00"
click at [405, 444] on button "Save" at bounding box center [400, 443] width 20 height 12
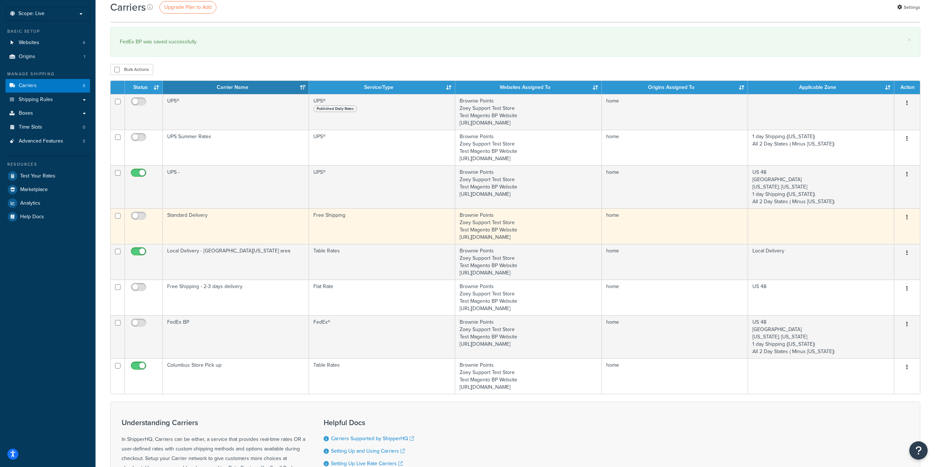
scroll to position [73, 0]
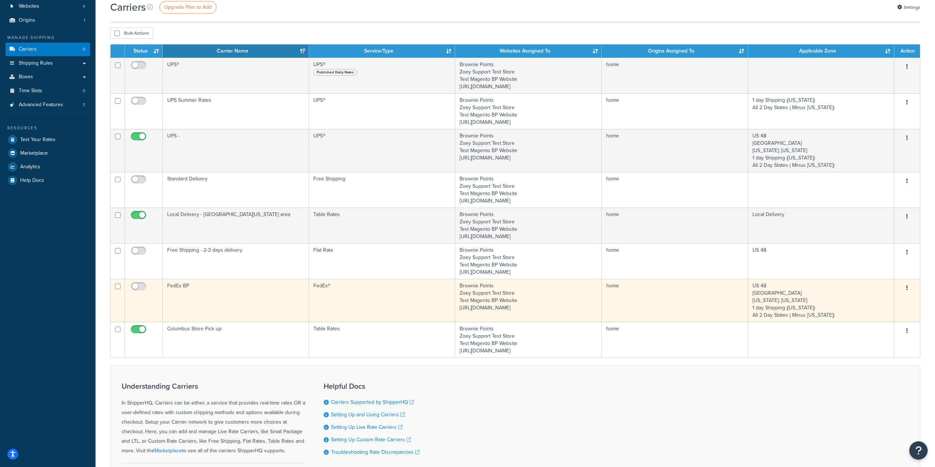
click at [904, 289] on button "button" at bounding box center [907, 288] width 10 height 12
click at [871, 300] on link "Edit" at bounding box center [877, 302] width 58 height 15
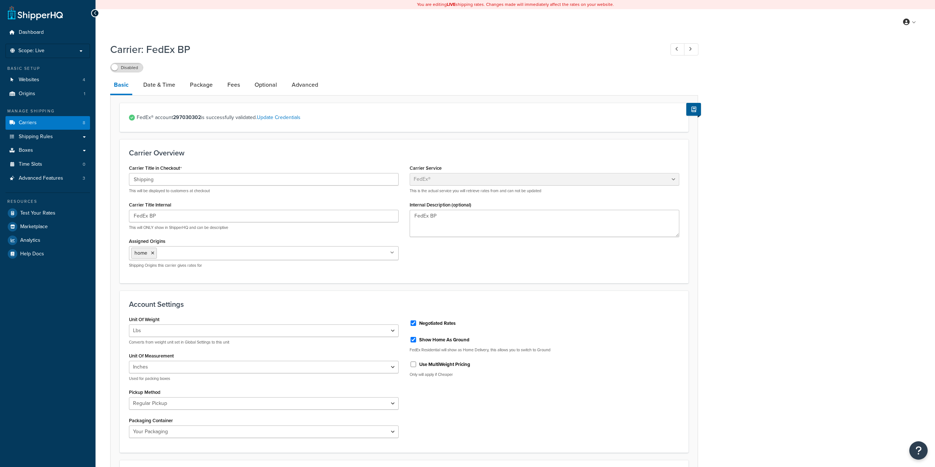
select select "fedEx"
select select "REGULAR_PICKUP"
select select "YOUR_PACKAGING"
